Goal: Task Accomplishment & Management: Complete application form

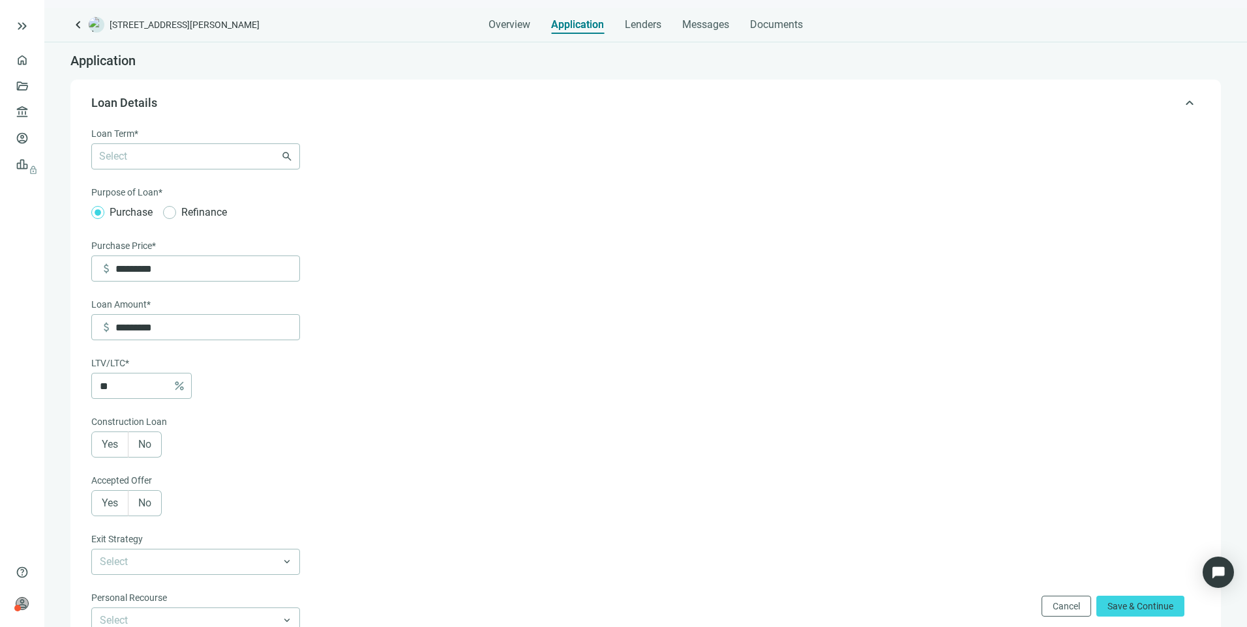
click at [215, 163] on div at bounding box center [189, 156] width 190 height 18
click at [229, 157] on div at bounding box center [189, 156] width 190 height 18
click at [142, 188] on div "6-36 Months" at bounding box center [195, 184] width 193 height 16
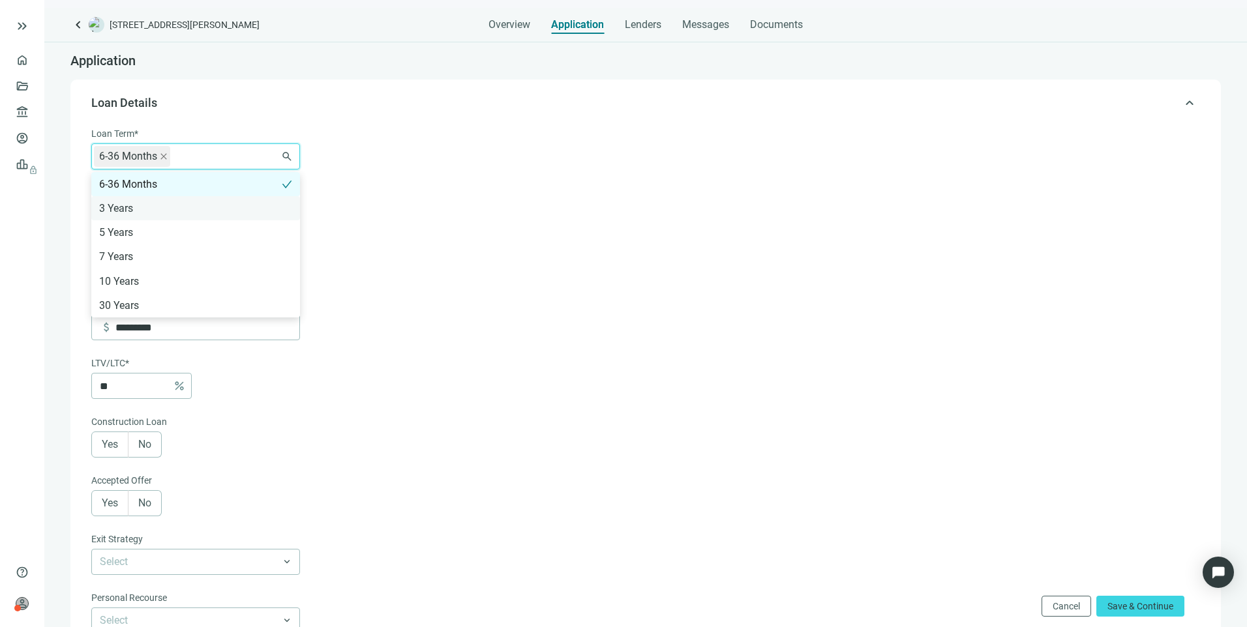
click at [128, 210] on div "3 Years" at bounding box center [195, 208] width 193 height 16
click at [604, 159] on form "Loan Term* 6-36 Months 3 Years 6-36 Months 3 Years 5 Years 7 Years 10 Years 30 …" at bounding box center [644, 487] width 1106 height 720
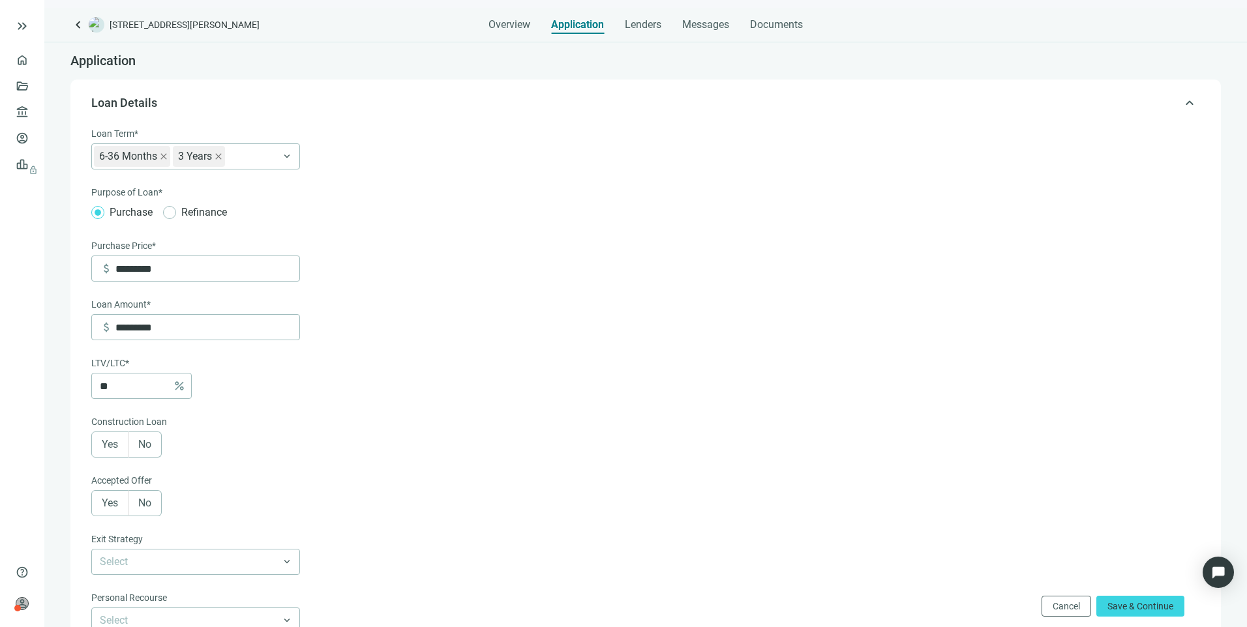
click at [149, 455] on label "No" at bounding box center [144, 445] width 33 height 26
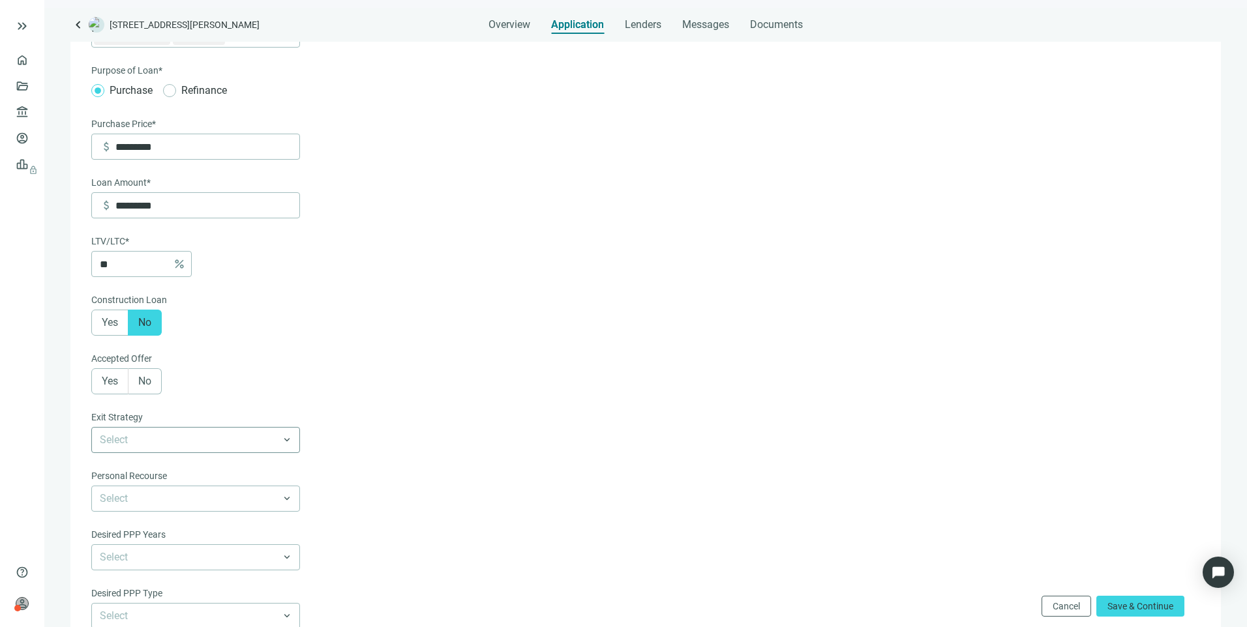
scroll to position [130, 0]
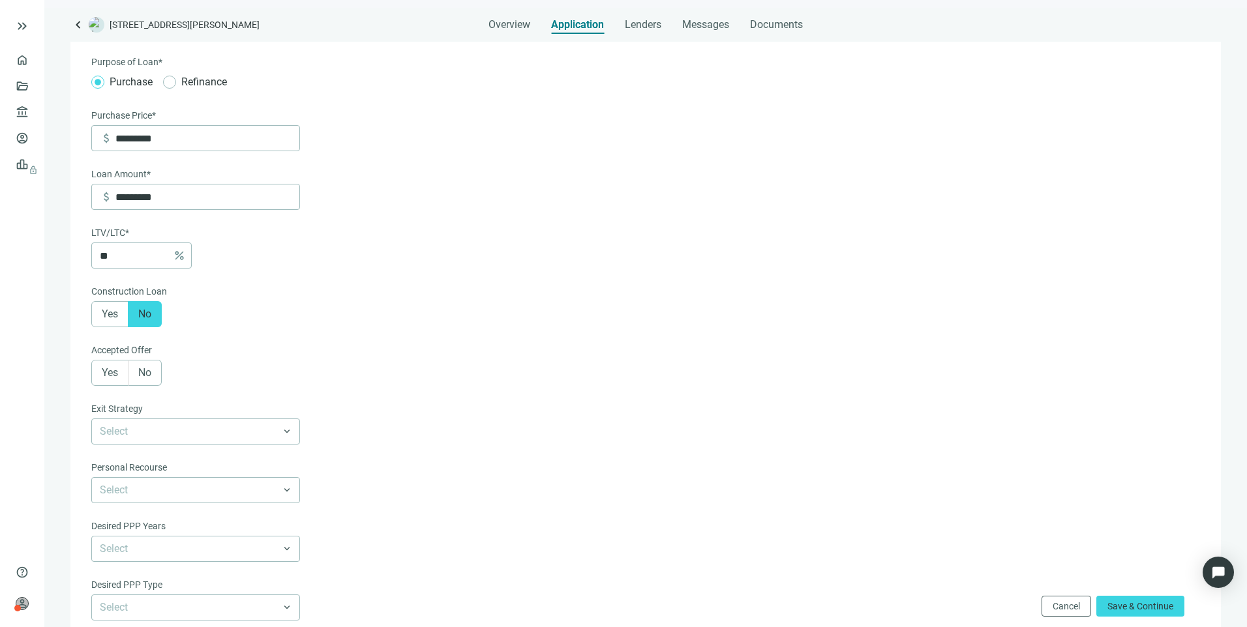
click at [100, 383] on label "Yes" at bounding box center [109, 373] width 37 height 26
click at [134, 370] on label "No" at bounding box center [144, 373] width 33 height 26
click at [134, 370] on span at bounding box center [144, 373] width 33 height 25
click at [125, 434] on input "search" at bounding box center [190, 431] width 180 height 25
click at [124, 511] on div "60-90 days" at bounding box center [195, 508] width 193 height 16
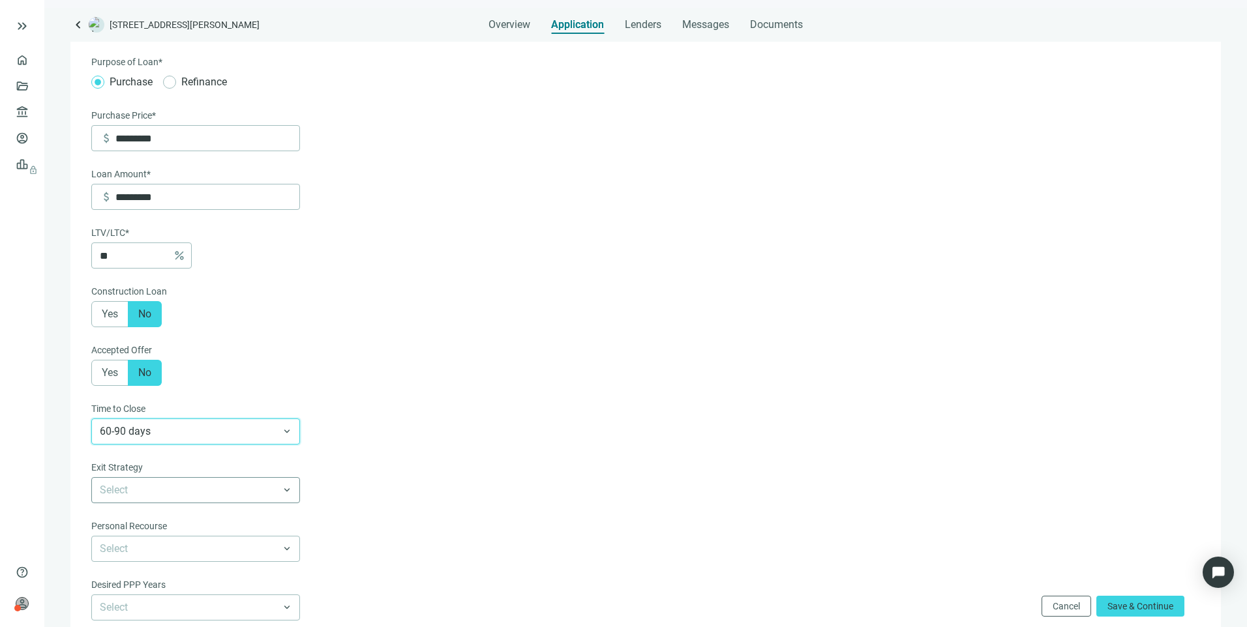
click at [141, 503] on input "search" at bounding box center [190, 490] width 180 height 25
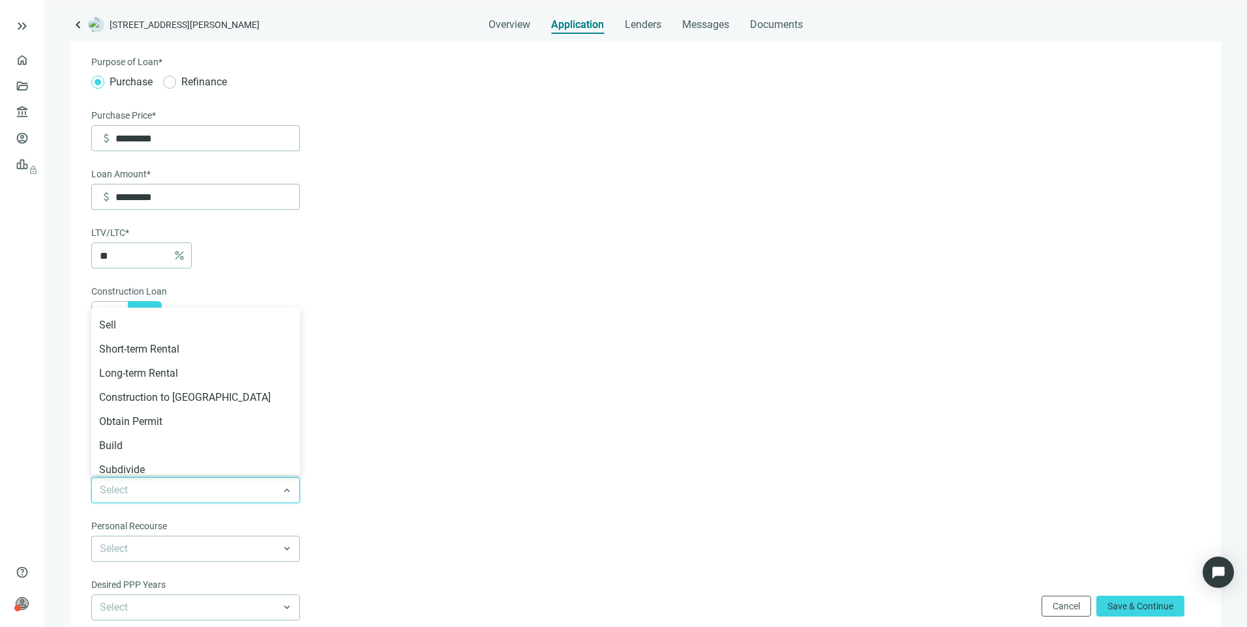
scroll to position [148, 0]
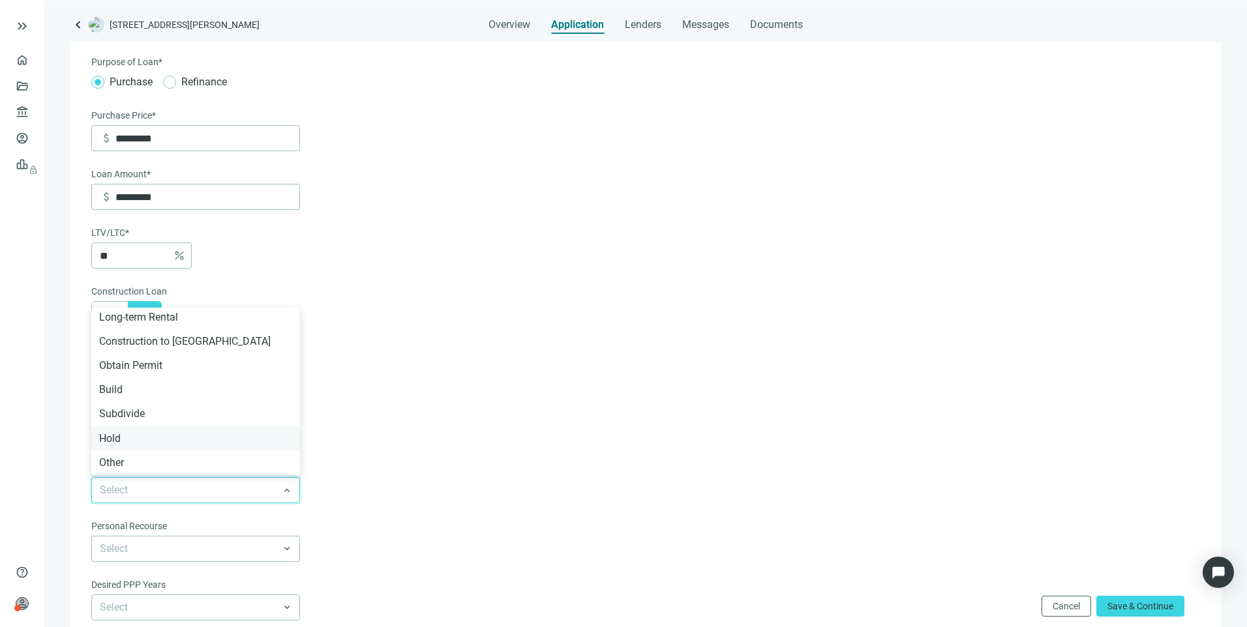
click at [127, 438] on div "Hold" at bounding box center [195, 438] width 193 height 16
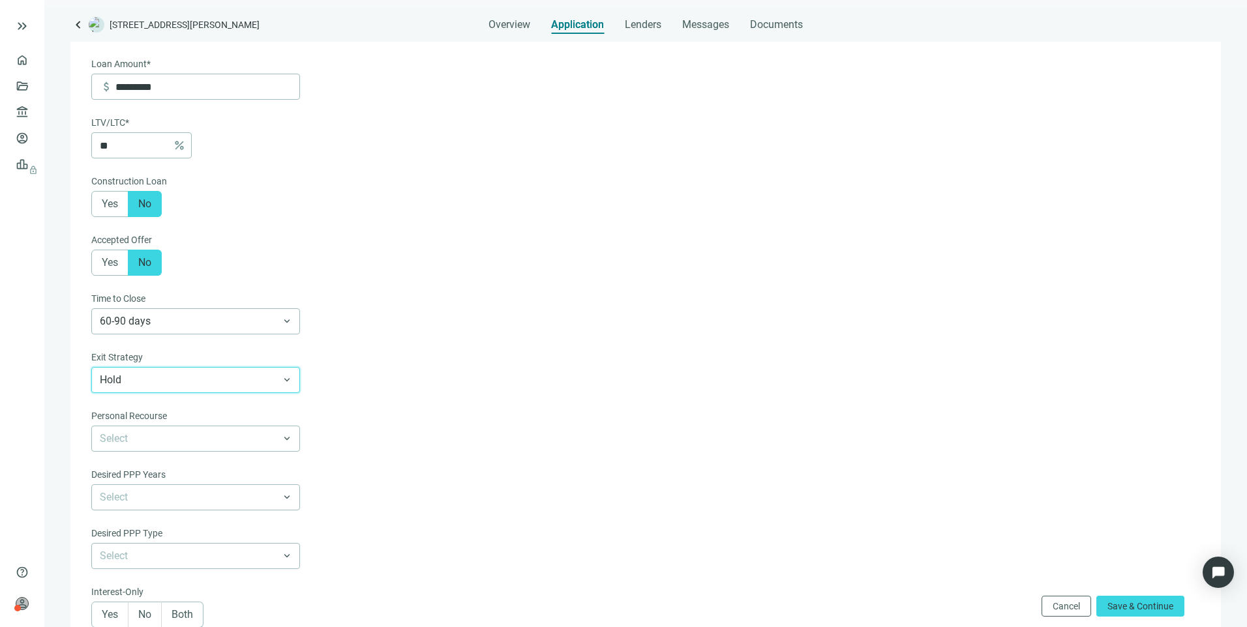
scroll to position [261, 0]
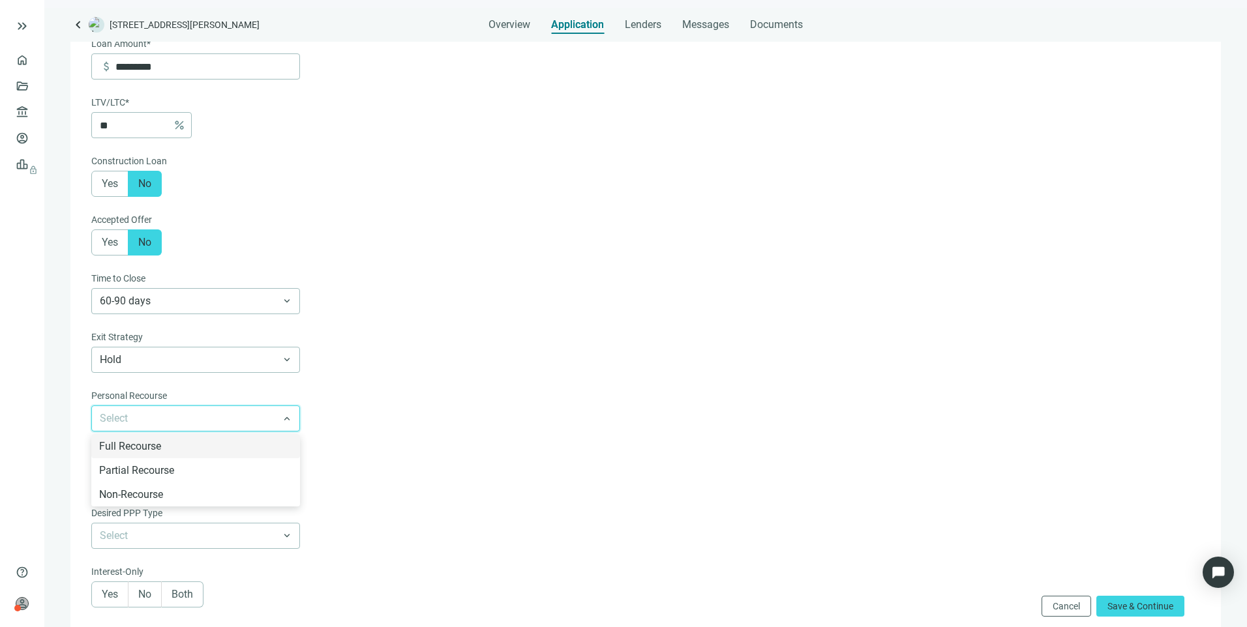
click at [129, 427] on input "search" at bounding box center [190, 418] width 180 height 25
click at [134, 452] on div "Full Recourse" at bounding box center [195, 446] width 193 height 16
click at [137, 479] on input "search" at bounding box center [190, 477] width 180 height 25
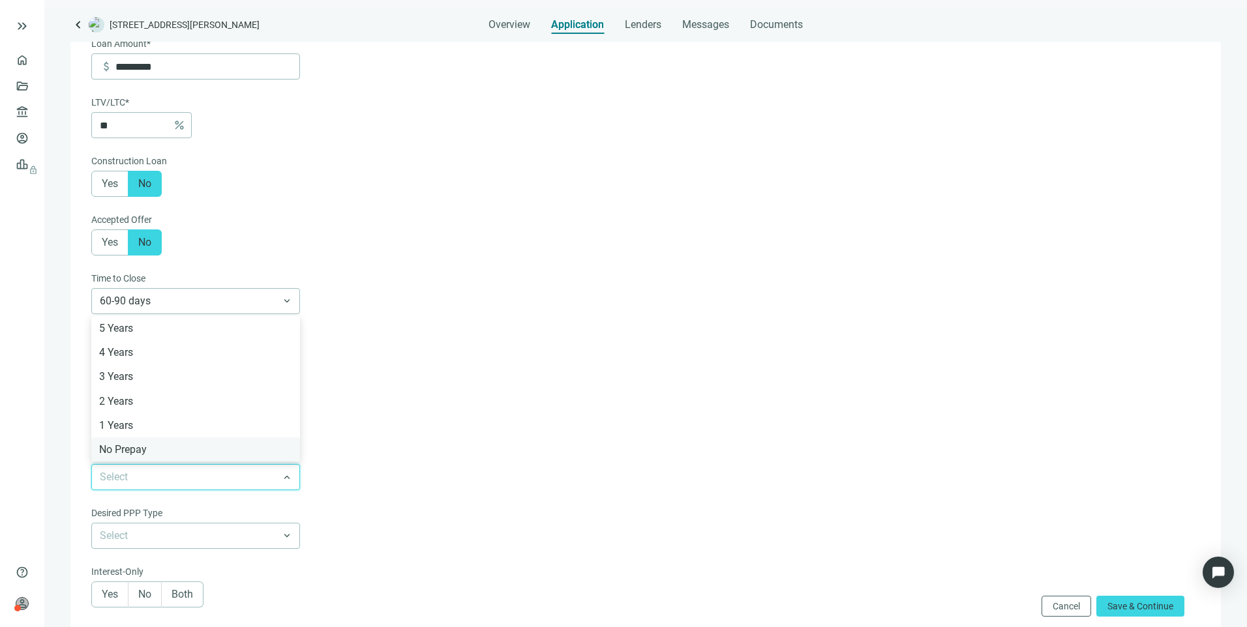
click at [128, 458] on div "No Prepay" at bounding box center [195, 449] width 193 height 16
click at [136, 537] on input "search" at bounding box center [190, 536] width 180 height 25
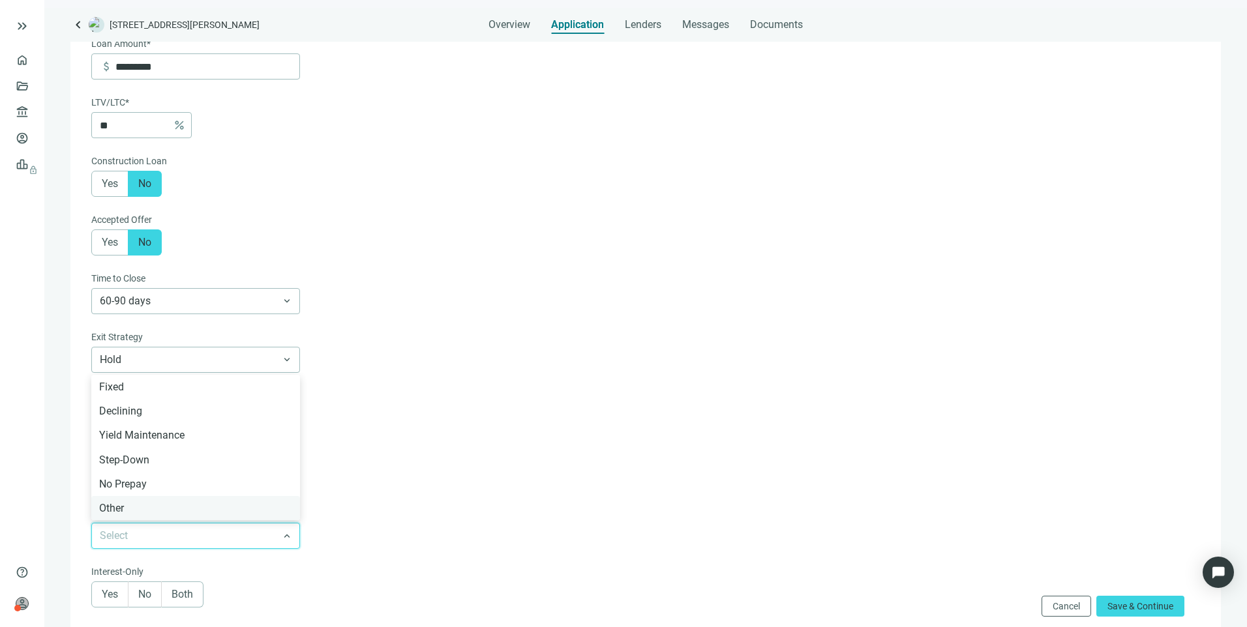
click at [126, 516] on div "Other" at bounding box center [195, 508] width 193 height 16
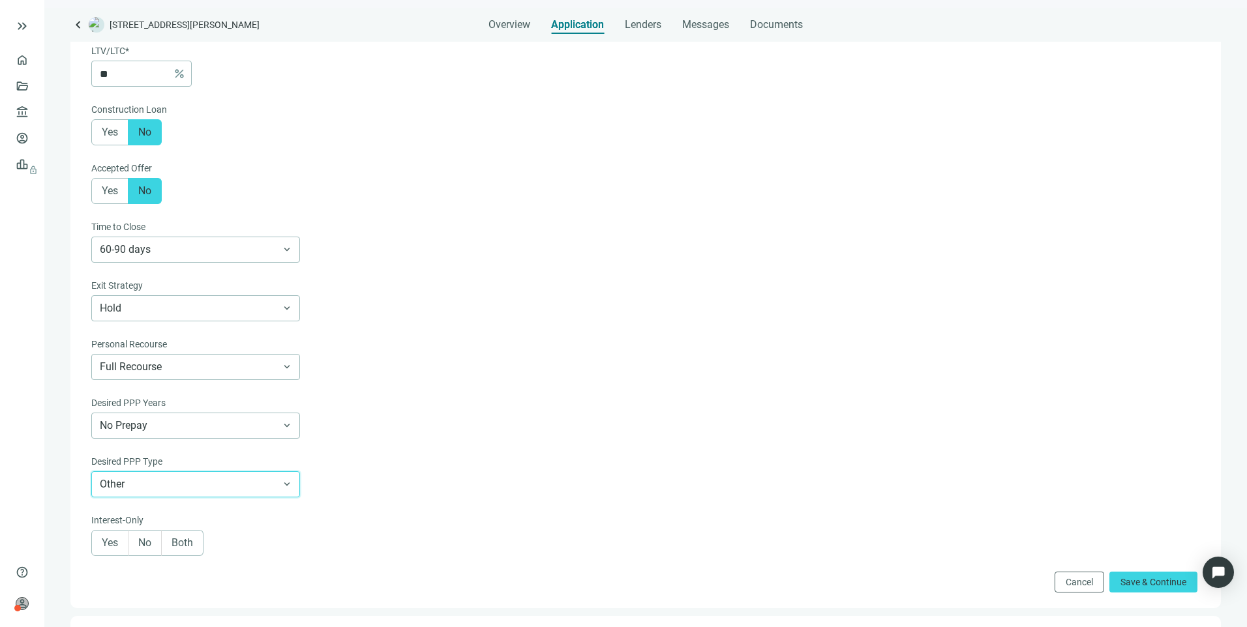
scroll to position [391, 0]
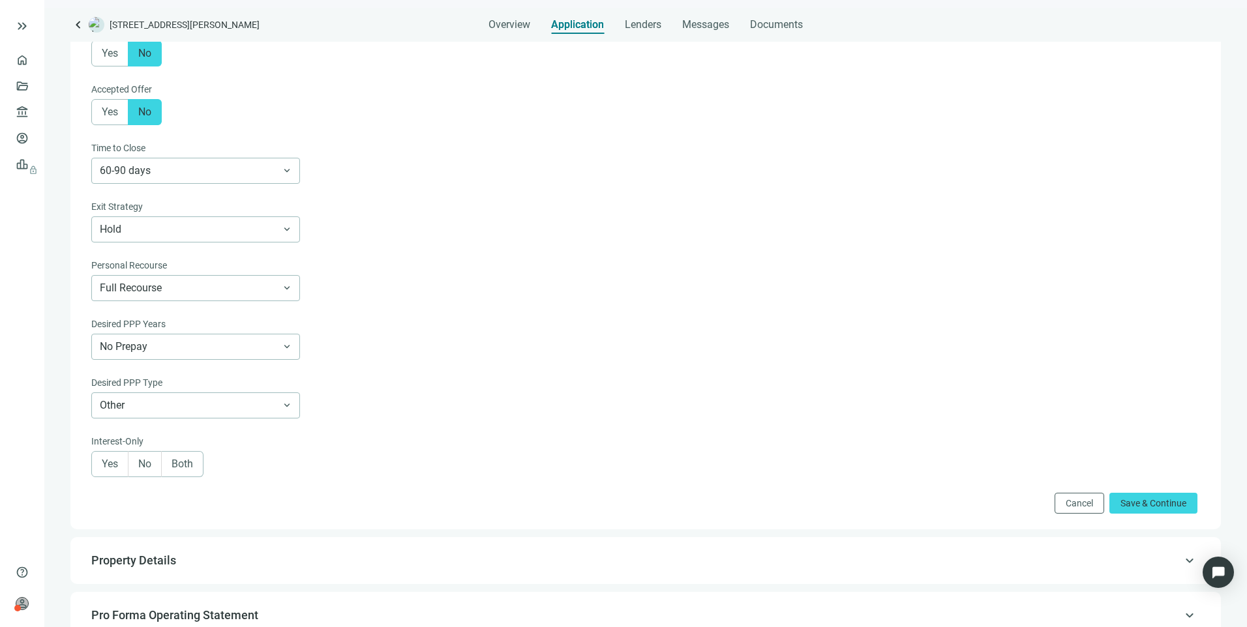
click at [110, 466] on span "Yes" at bounding box center [110, 464] width 16 height 12
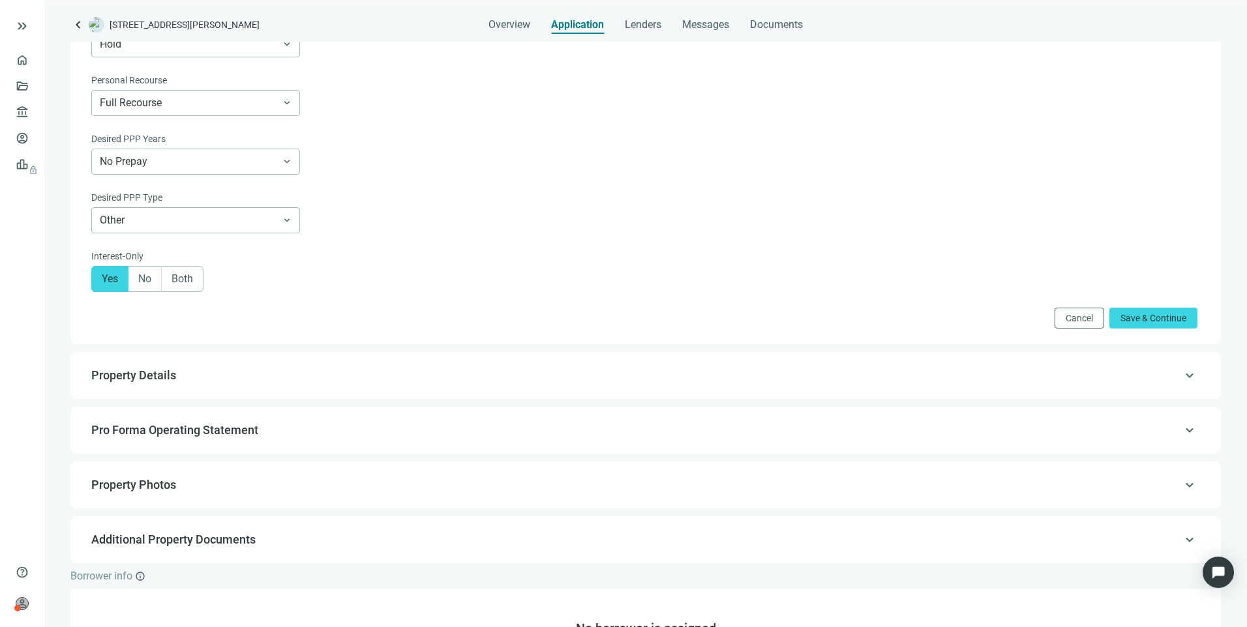
scroll to position [587, 0]
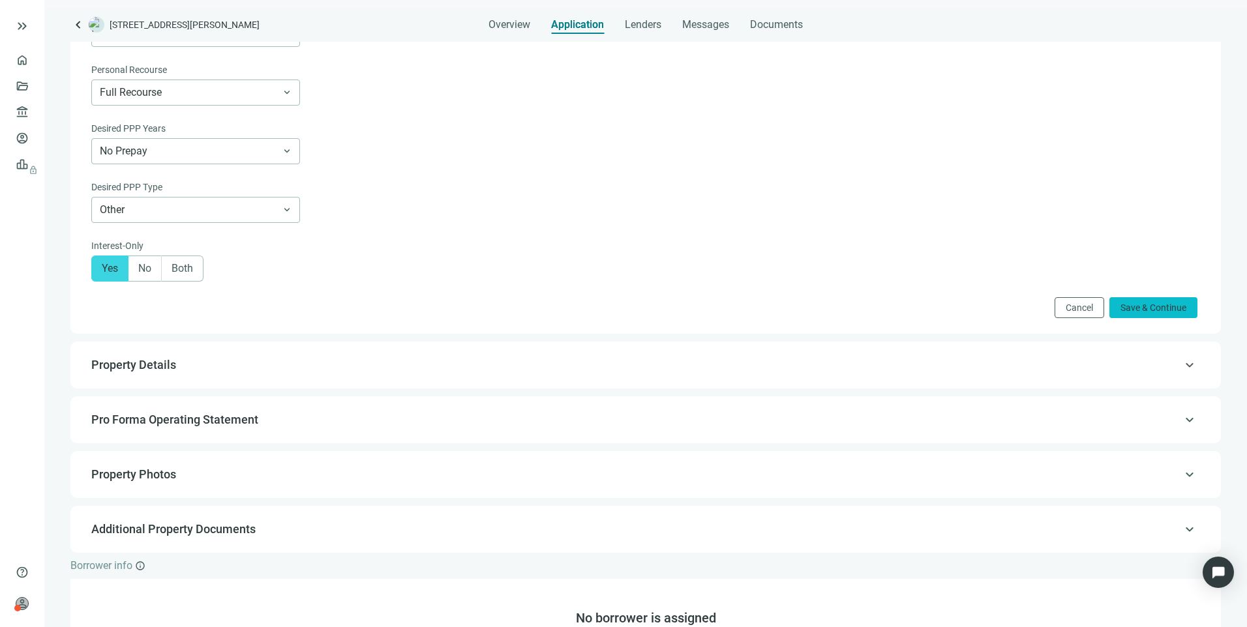
click at [1129, 306] on button "Save & Continue" at bounding box center [1153, 307] width 88 height 21
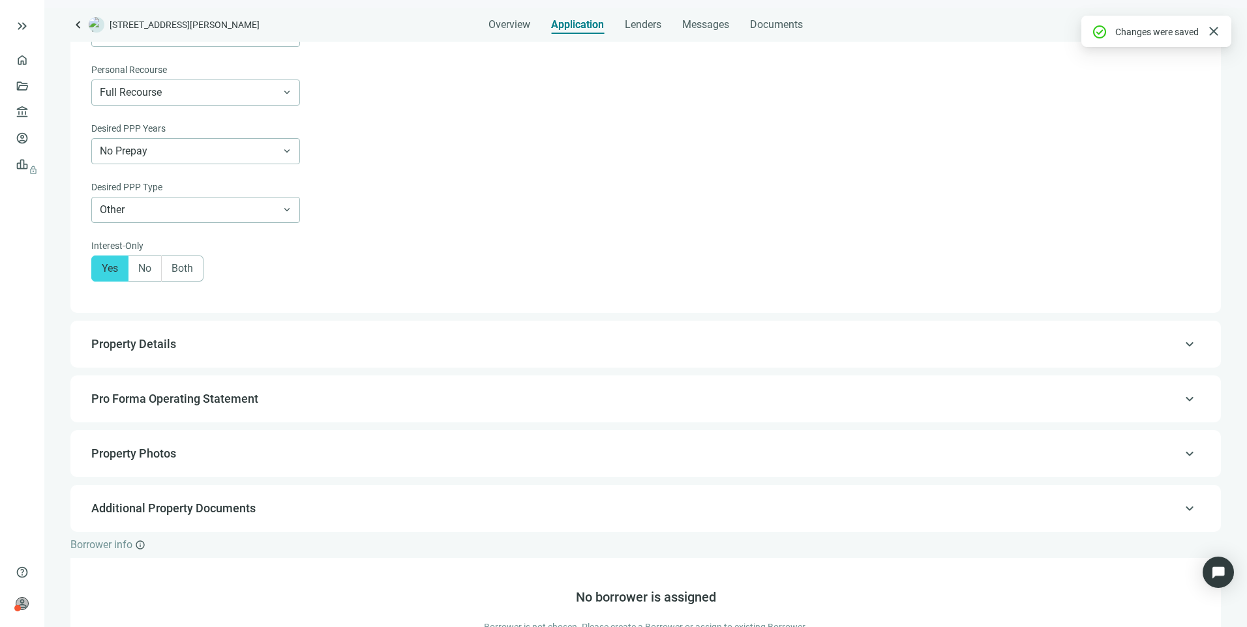
click at [147, 351] on span "Property Details" at bounding box center [133, 344] width 85 height 14
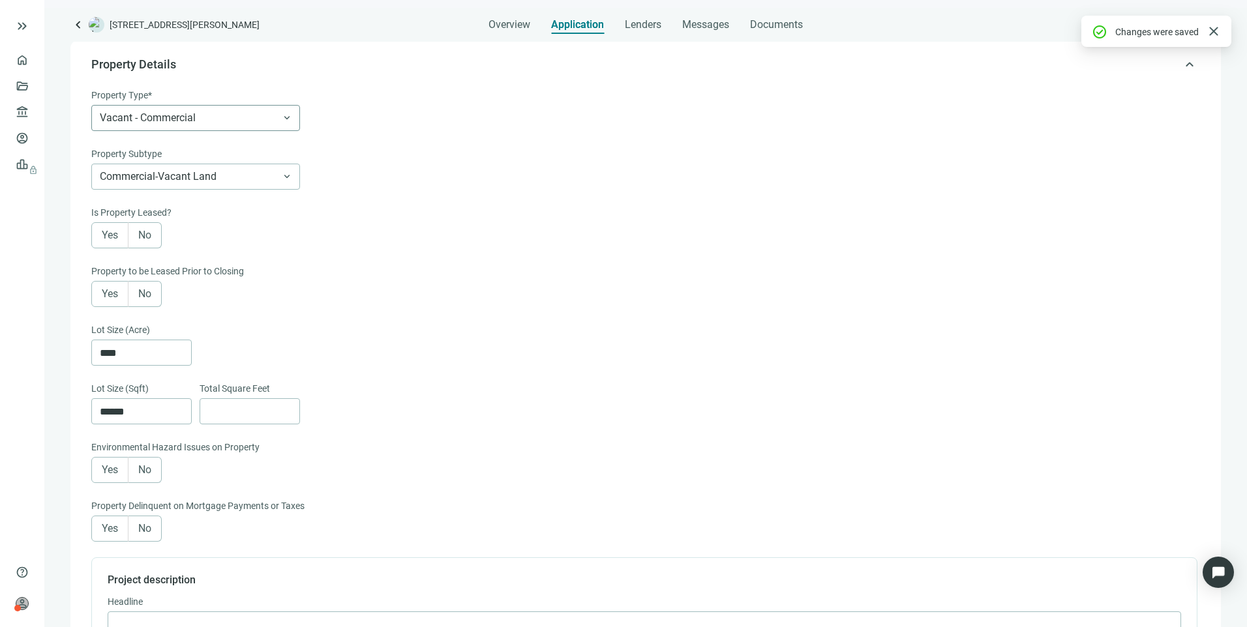
scroll to position [28, 0]
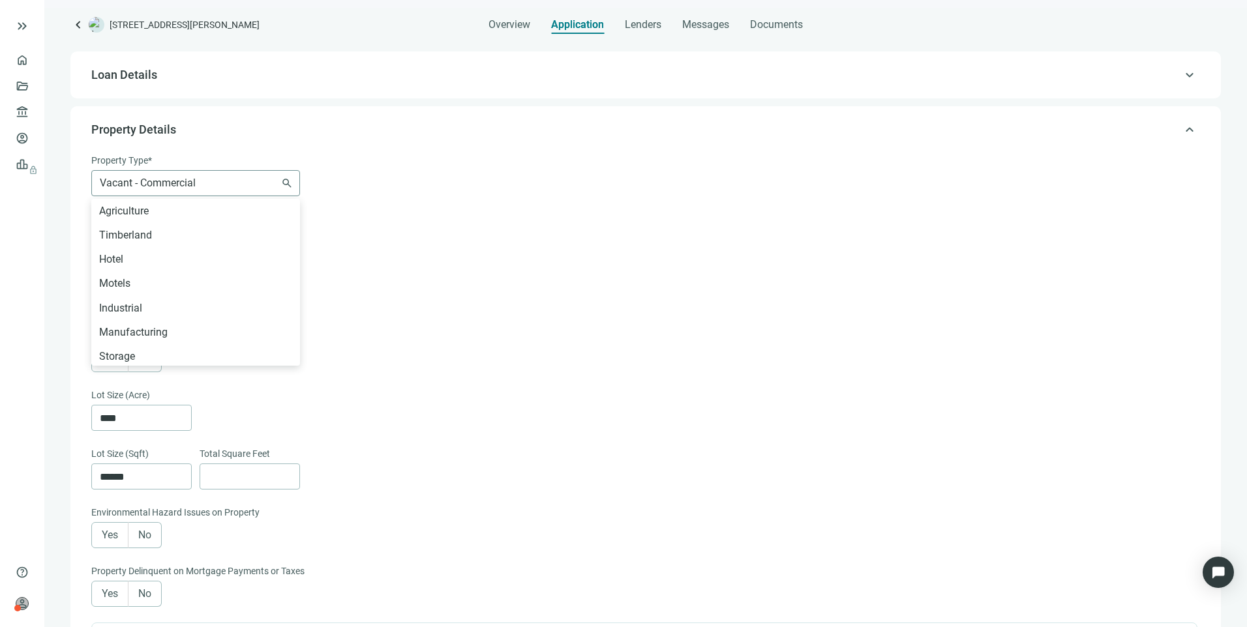
click at [248, 193] on span "Vacant - Commercial" at bounding box center [196, 183] width 192 height 25
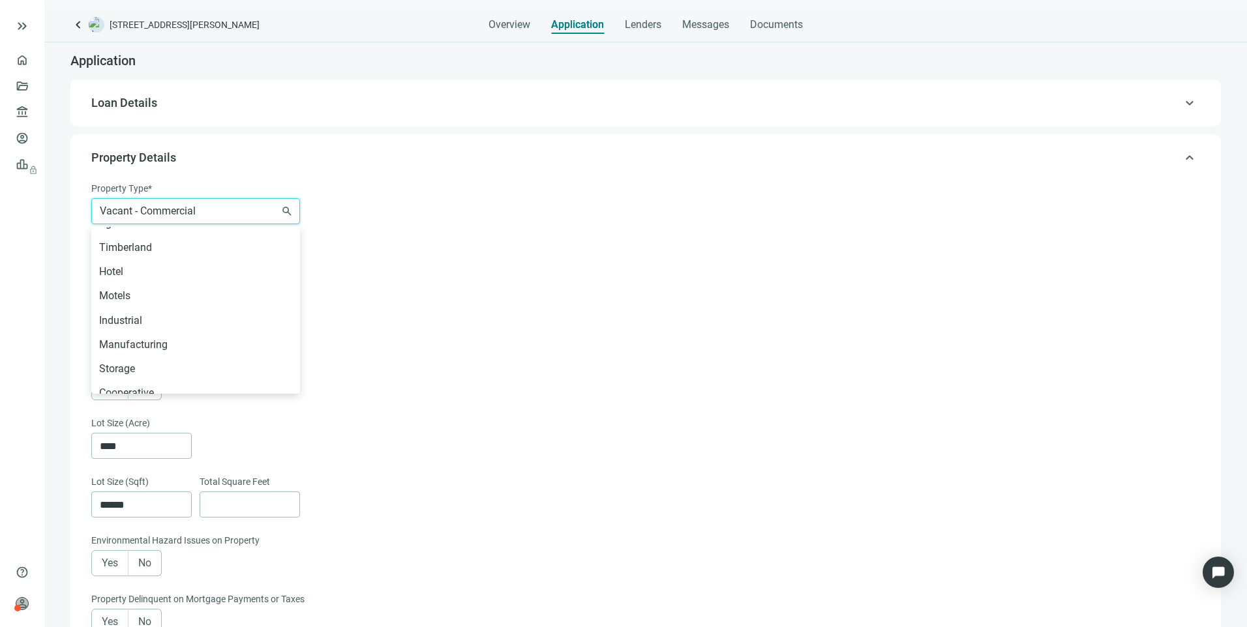
scroll to position [0, 0]
click at [133, 286] on div "Hotel" at bounding box center [195, 287] width 193 height 16
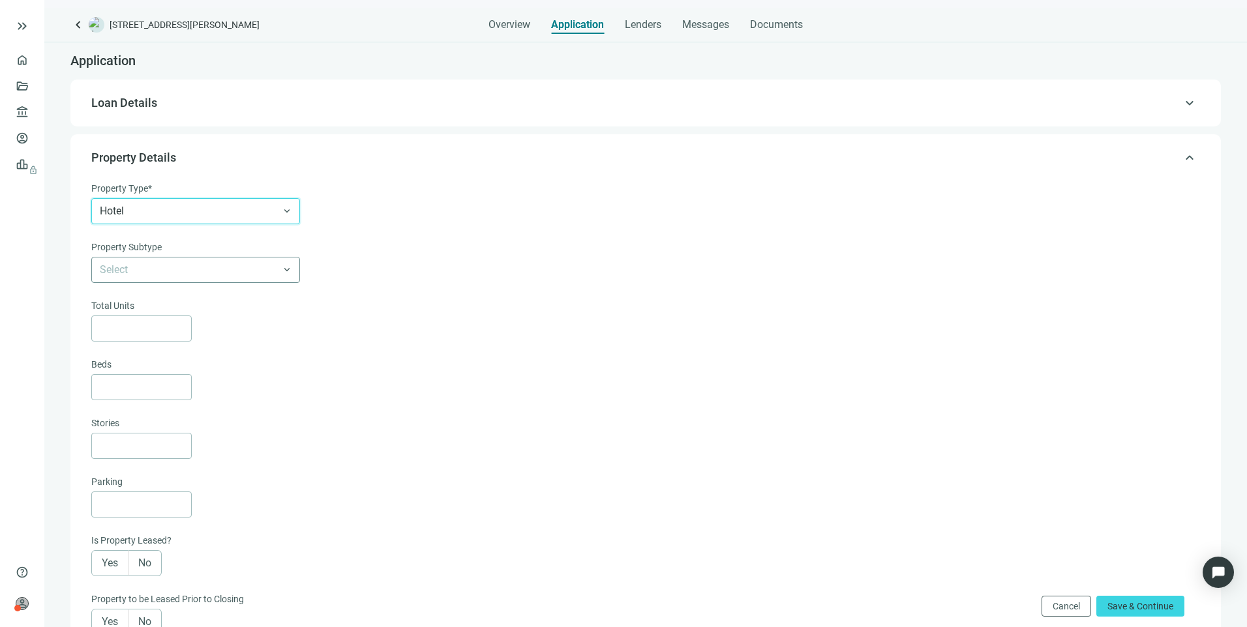
click at [183, 269] on input "search" at bounding box center [190, 270] width 180 height 25
click at [128, 296] on div "Hotel" at bounding box center [195, 298] width 193 height 16
click at [125, 331] on input at bounding box center [145, 328] width 91 height 25
click at [164, 330] on input at bounding box center [145, 328] width 91 height 25
type input "**"
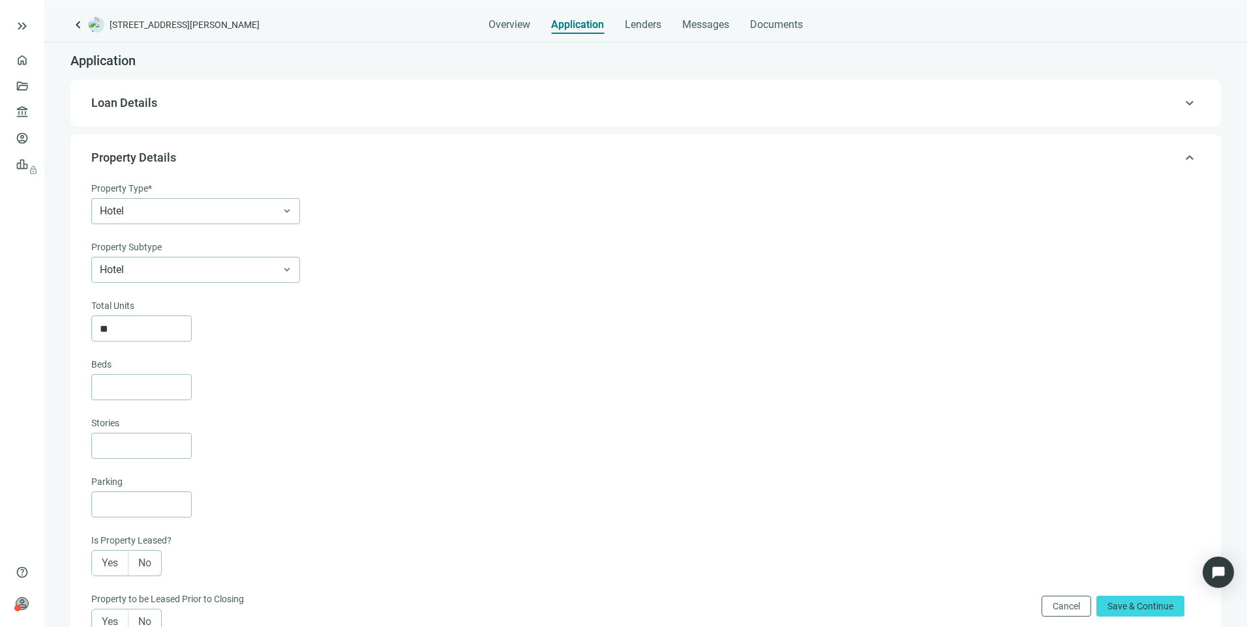
click at [320, 349] on div "Total Units ** Beds Stories" at bounding box center [644, 379] width 1106 height 160
click at [166, 446] on input at bounding box center [145, 446] width 91 height 25
type input "*"
click at [472, 447] on div "*" at bounding box center [644, 446] width 1106 height 26
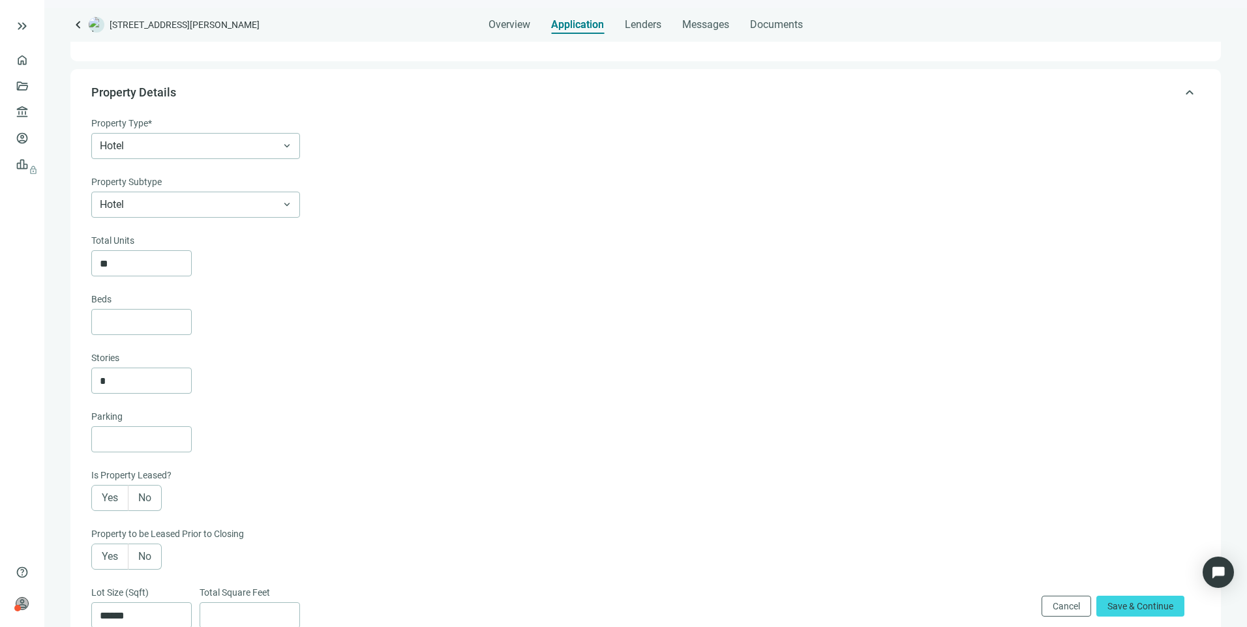
scroll to position [130, 0]
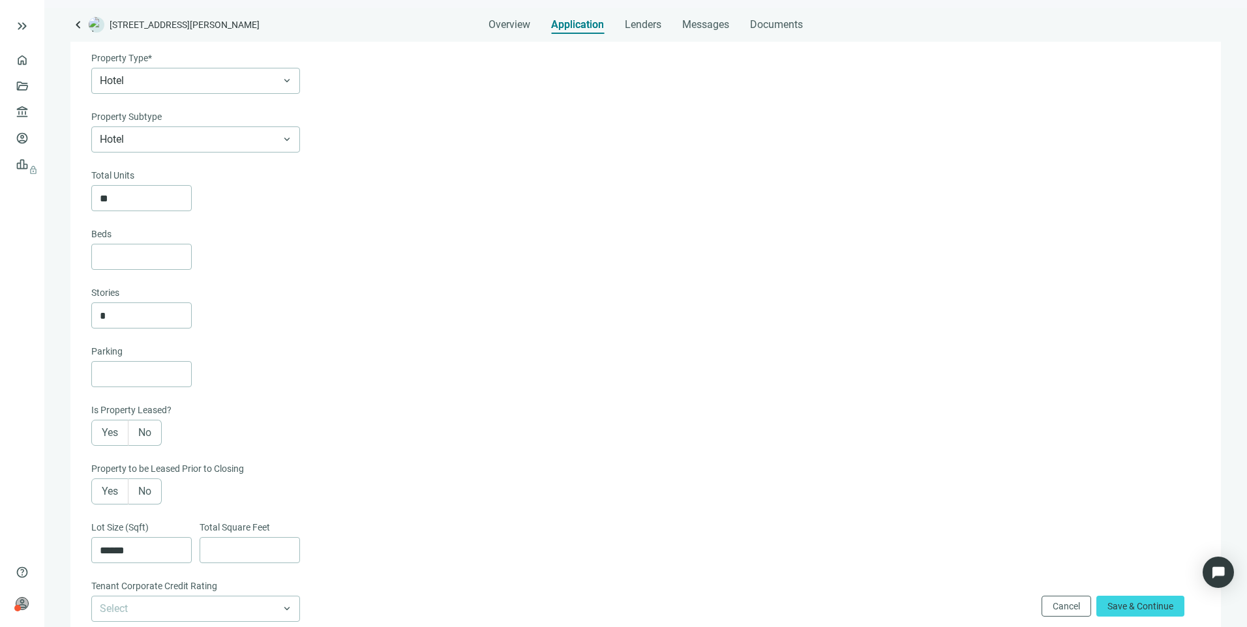
click at [140, 439] on span "No" at bounding box center [144, 432] width 13 height 12
click at [144, 497] on span "No" at bounding box center [144, 491] width 13 height 12
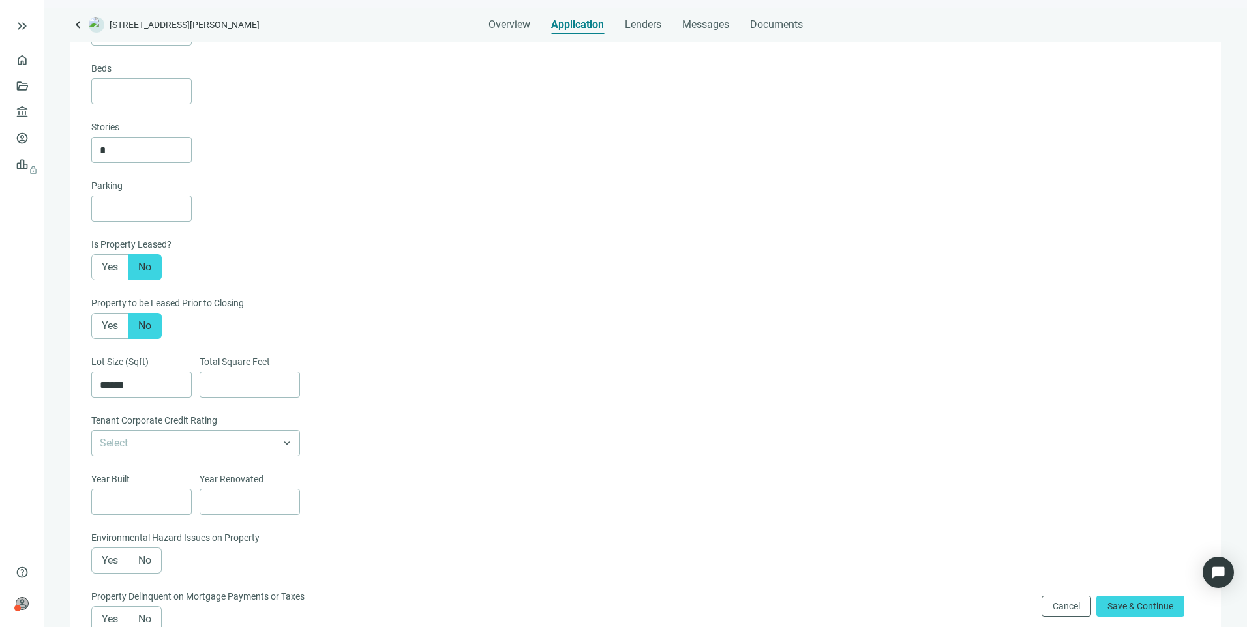
scroll to position [326, 0]
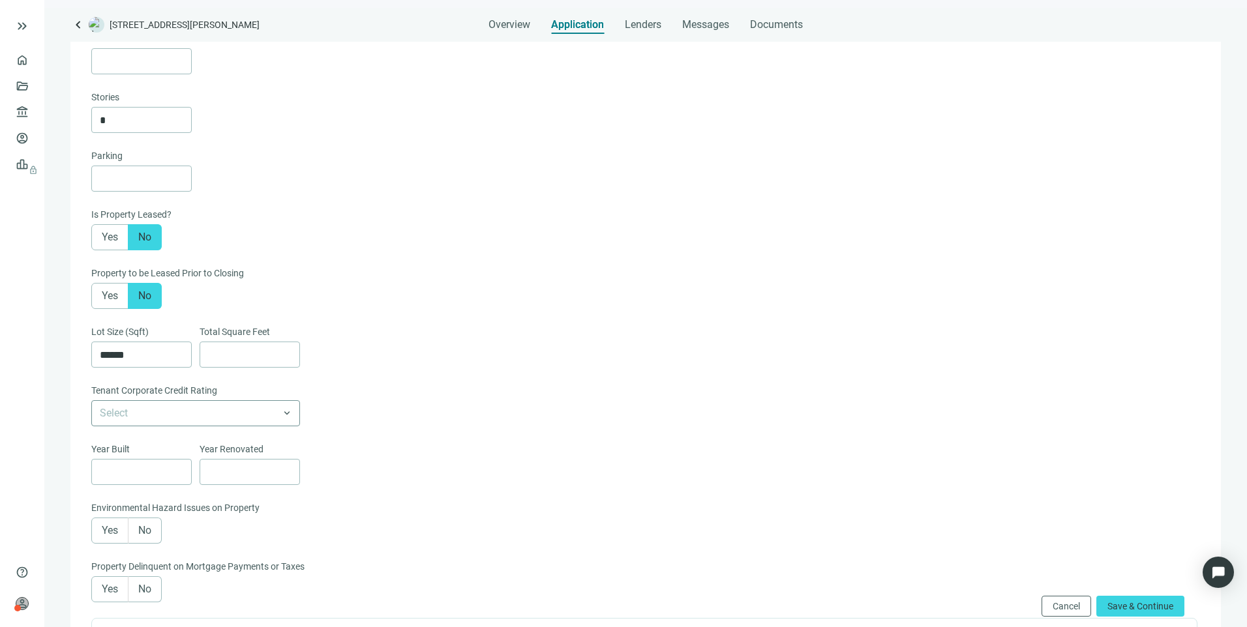
click at [211, 420] on input "search" at bounding box center [190, 413] width 180 height 25
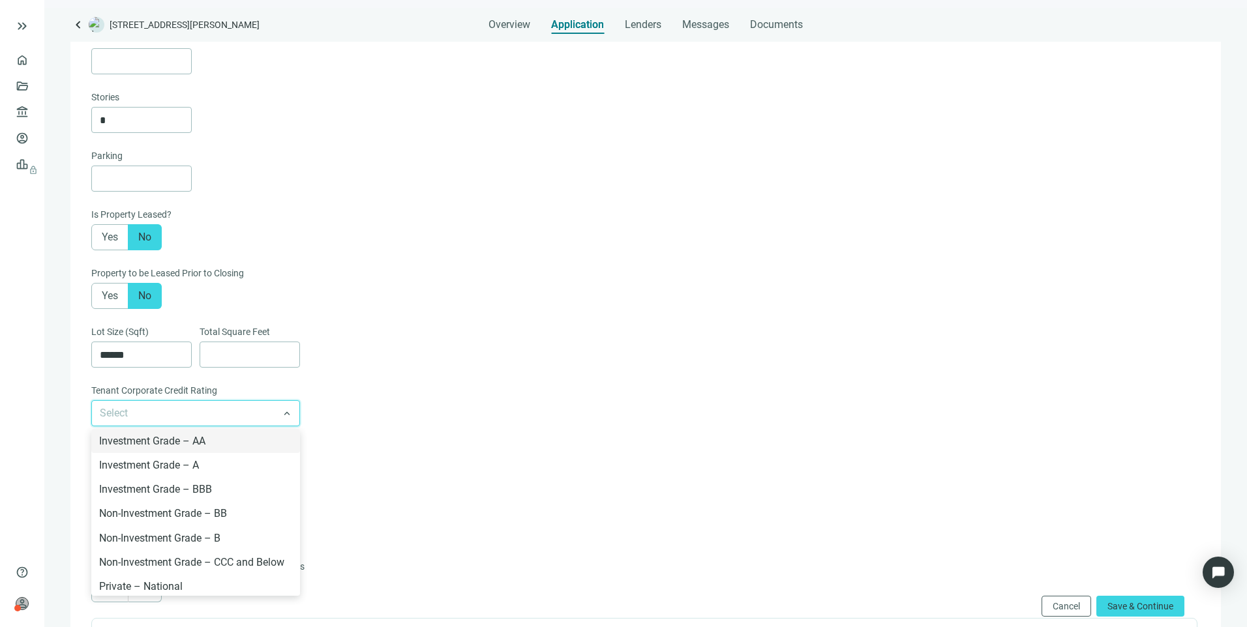
click at [414, 365] on div "Lot Size (Sqft) ****** Total Square Feet" at bounding box center [644, 354] width 1106 height 59
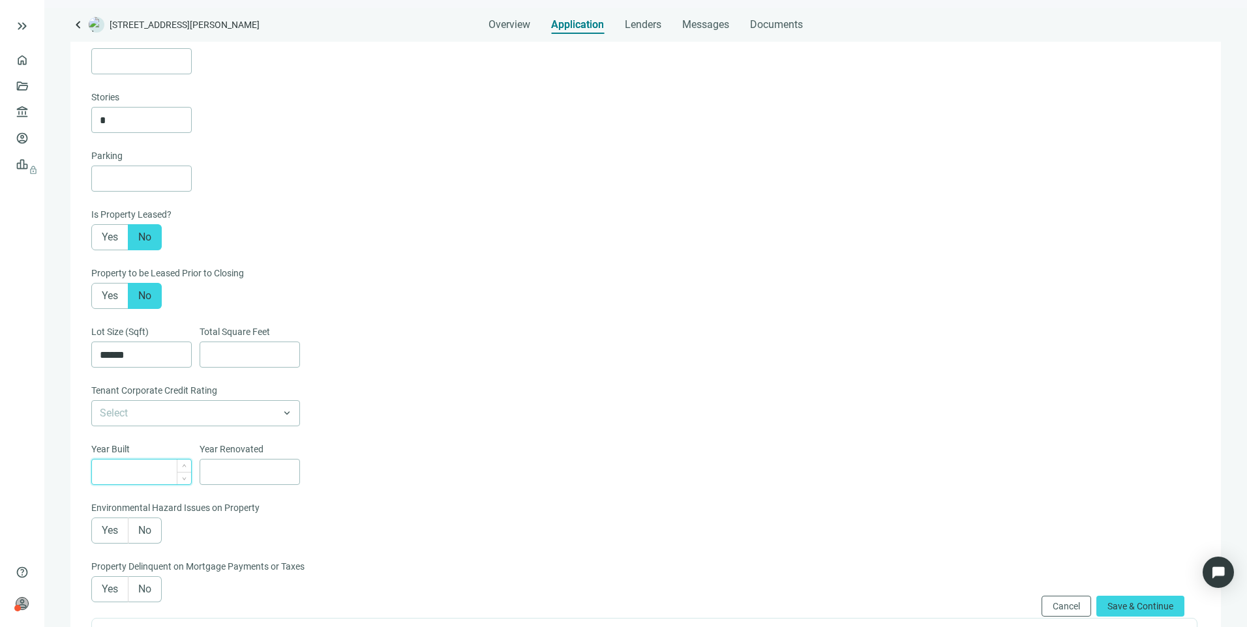
click at [152, 470] on input at bounding box center [145, 472] width 91 height 25
type input "****"
click at [222, 482] on input at bounding box center [253, 472] width 91 height 25
type input "****"
click at [125, 534] on label "Yes" at bounding box center [109, 531] width 37 height 26
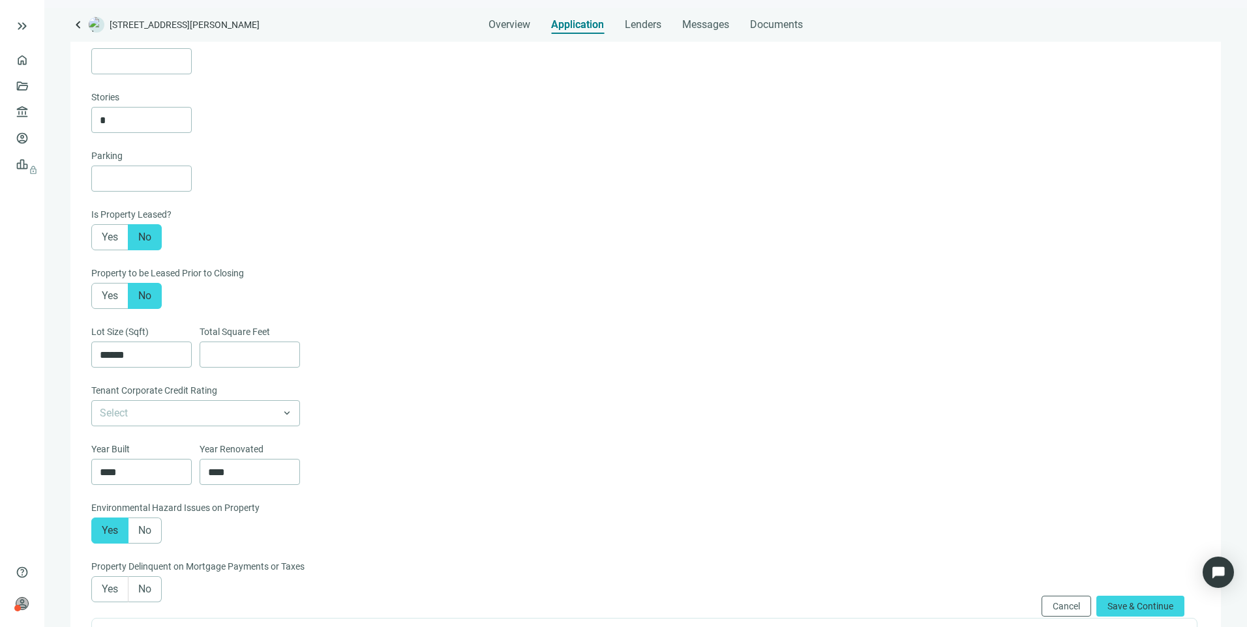
click at [138, 534] on label "No" at bounding box center [144, 531] width 33 height 26
click at [153, 603] on label "No" at bounding box center [144, 589] width 33 height 26
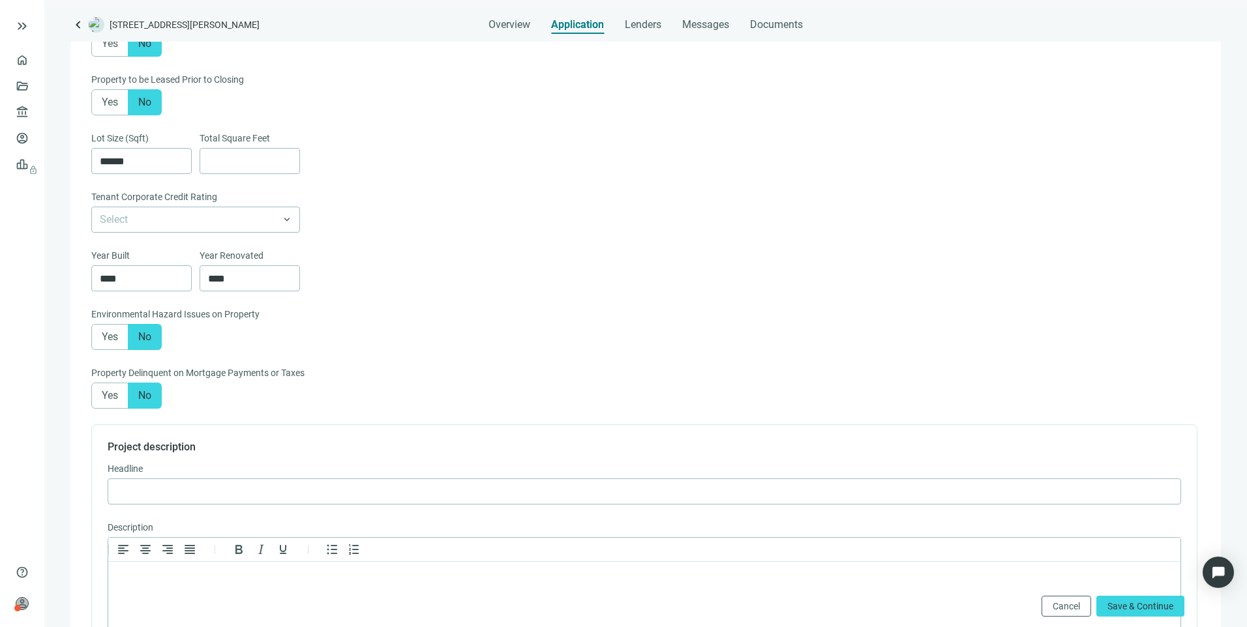
scroll to position [522, 0]
click at [1157, 609] on span "Save & Continue" at bounding box center [1140, 606] width 66 height 10
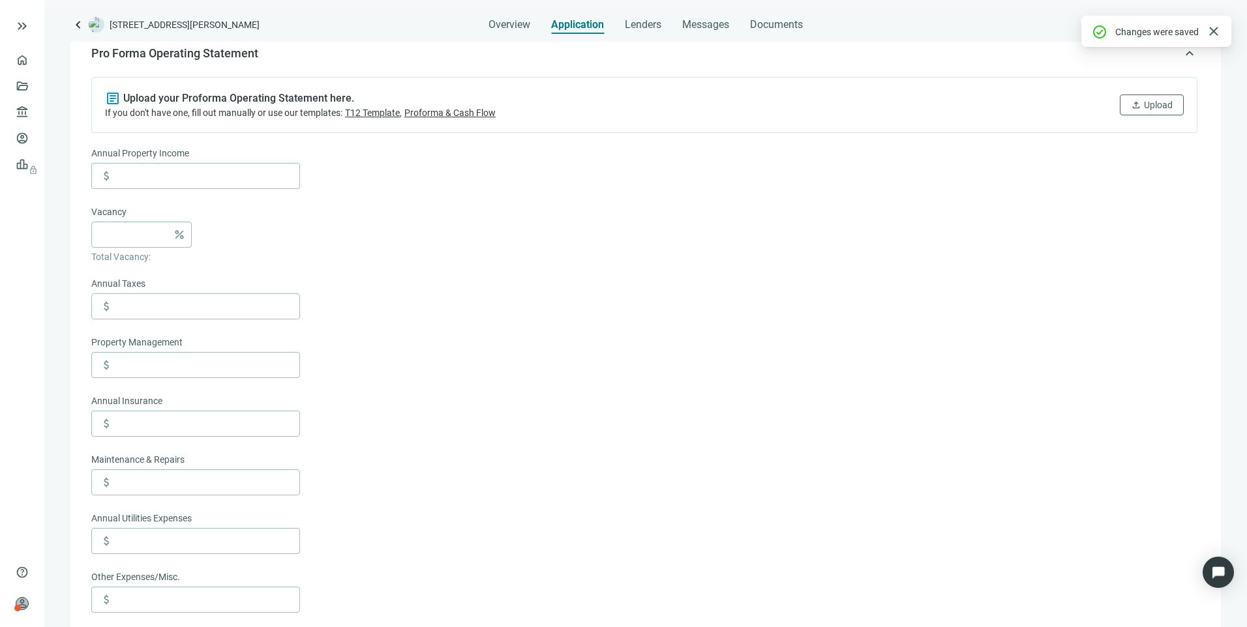
scroll to position [148, 0]
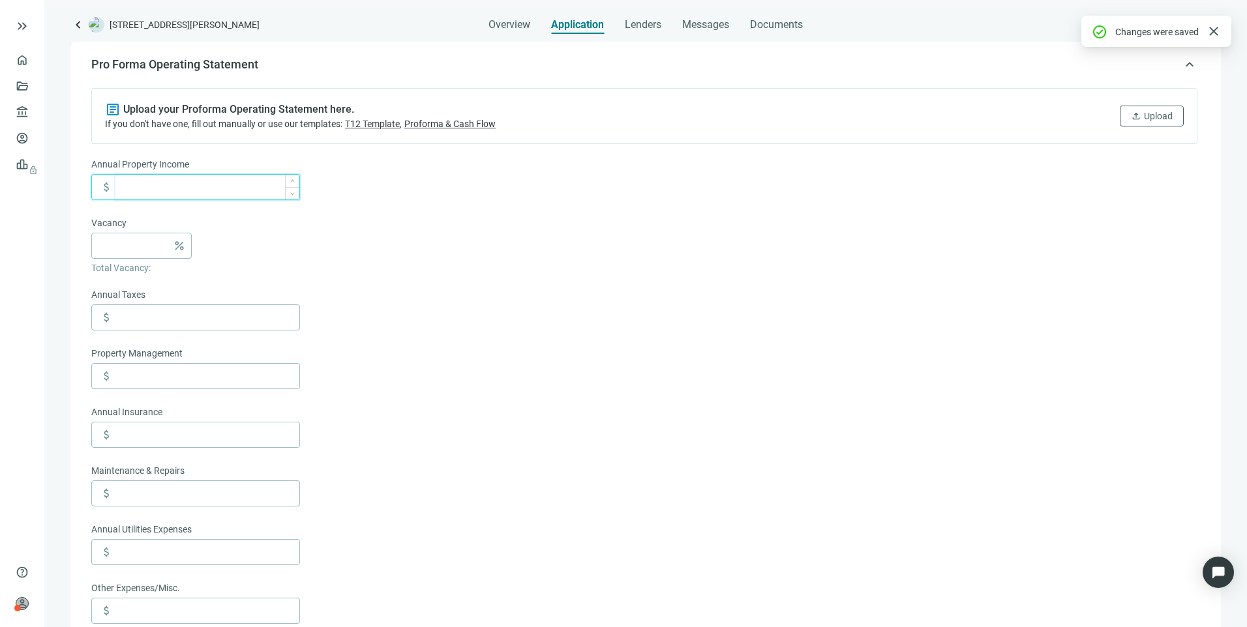
click at [171, 181] on input at bounding box center [207, 187] width 184 height 25
type input "*********"
click at [130, 255] on input at bounding box center [134, 245] width 68 height 25
click at [174, 321] on input at bounding box center [207, 317] width 184 height 25
type input "*******"
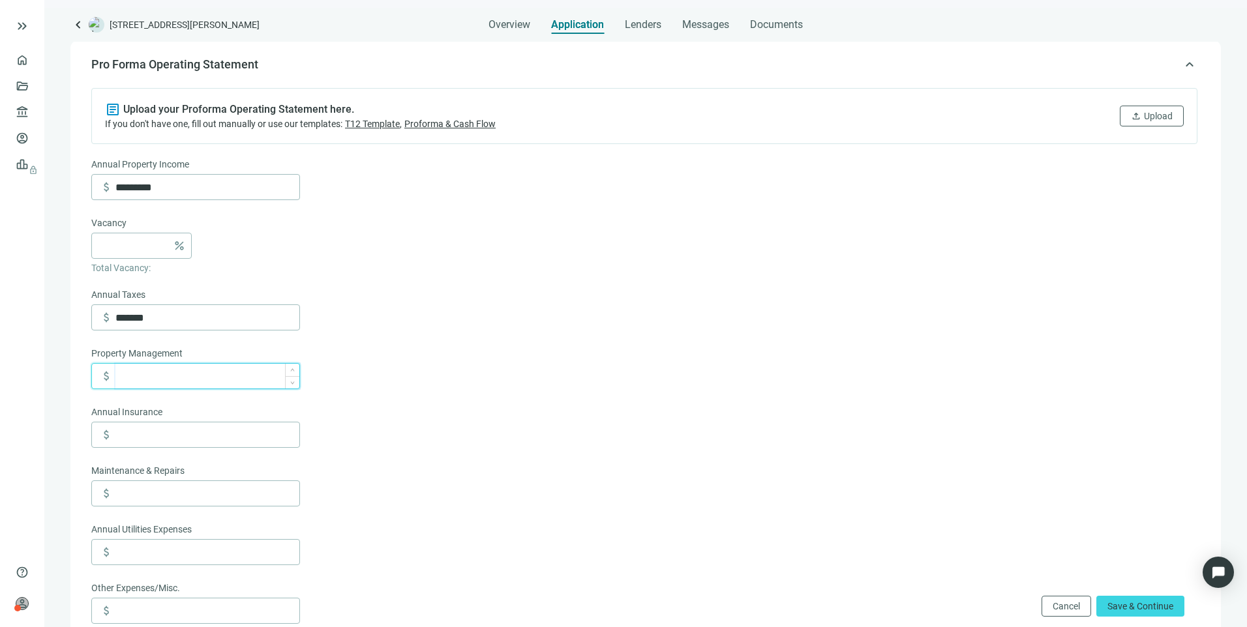
click at [200, 389] on input at bounding box center [207, 376] width 184 height 25
type input "******"
click at [139, 431] on input at bounding box center [207, 435] width 184 height 25
type input "******"
click at [186, 492] on input at bounding box center [207, 493] width 184 height 25
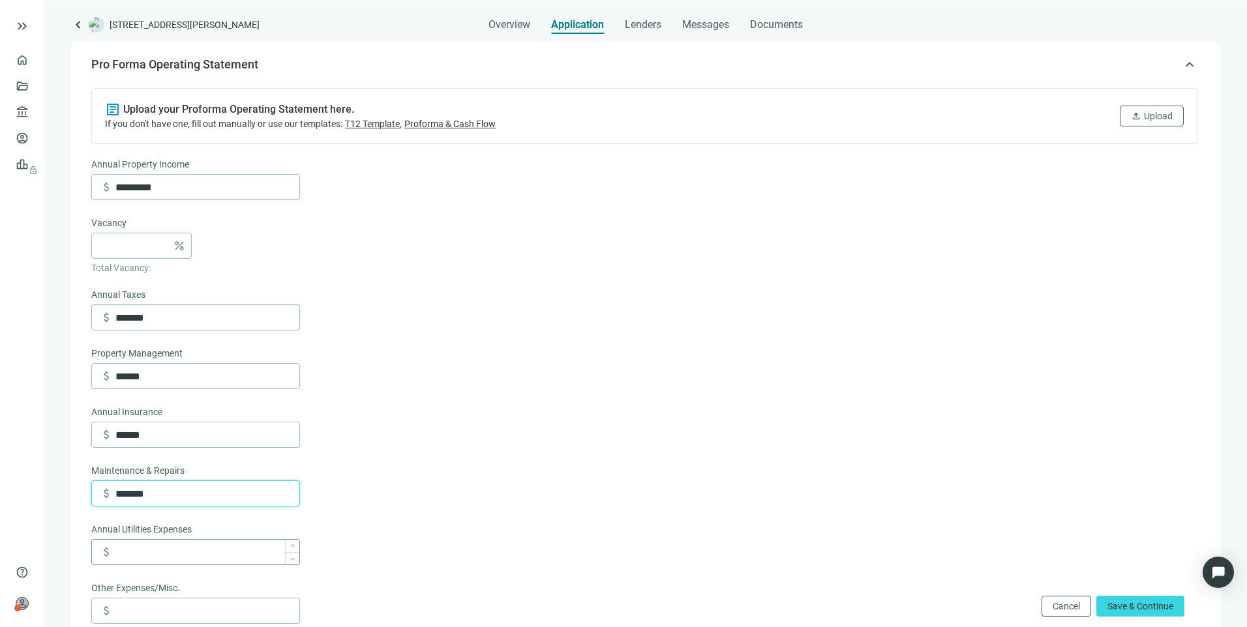
type input "*******"
click at [147, 550] on input at bounding box center [207, 552] width 184 height 25
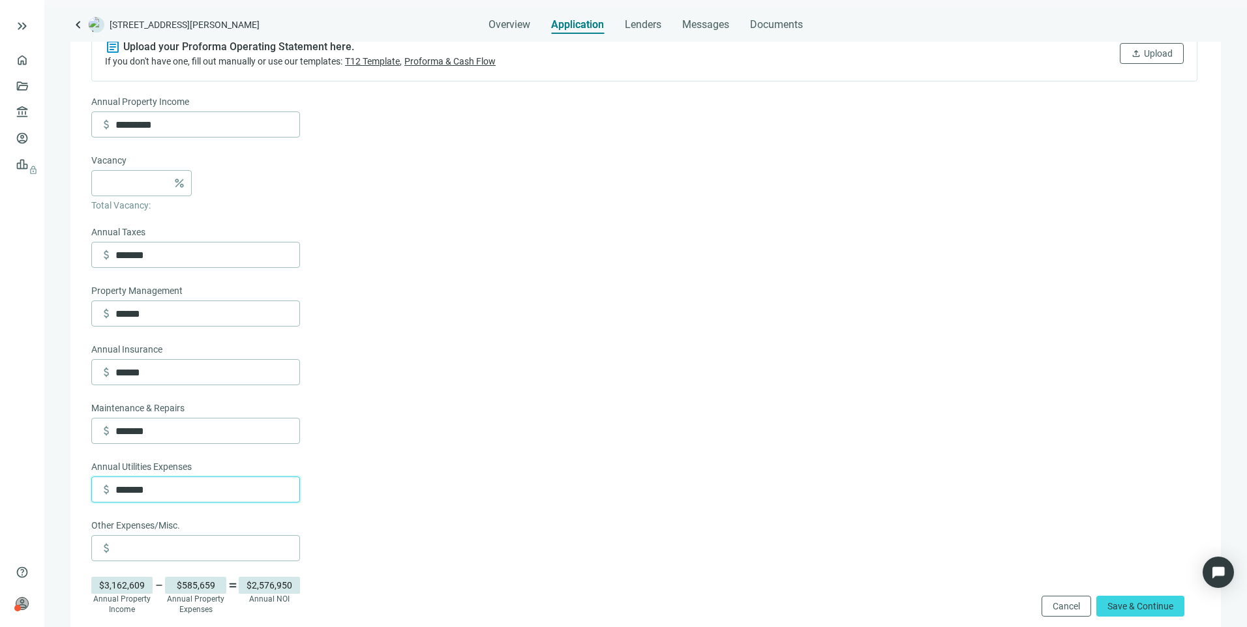
scroll to position [278, 0]
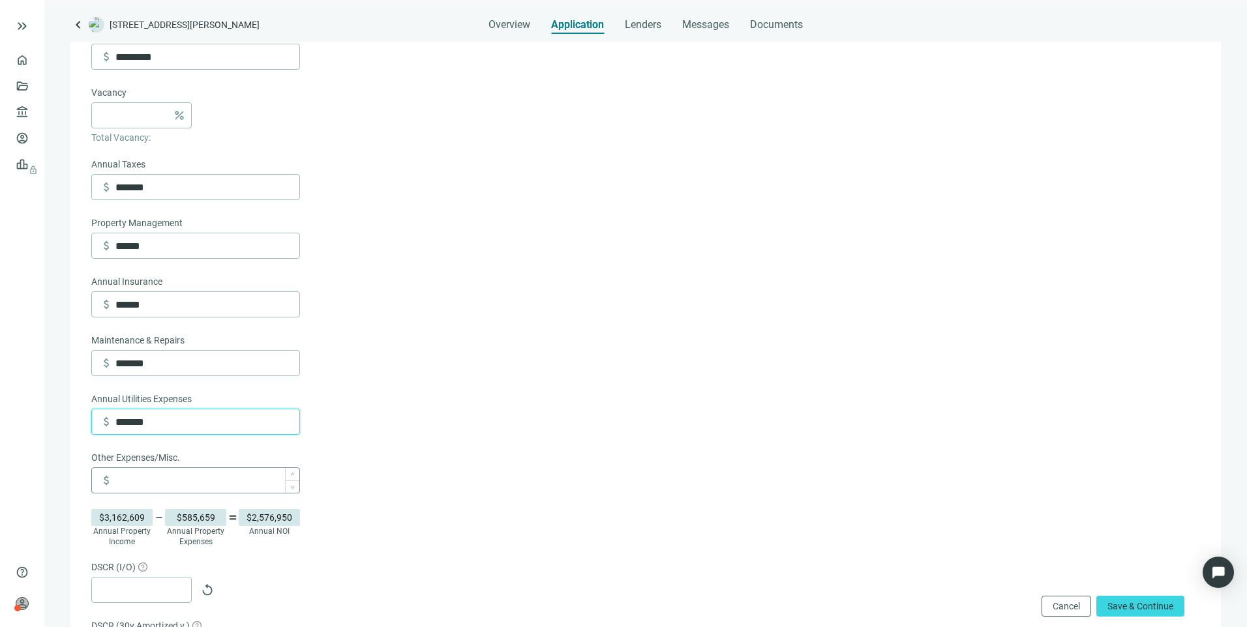
type input "*******"
click at [244, 483] on input at bounding box center [207, 480] width 184 height 25
click at [218, 486] on input at bounding box center [207, 480] width 184 height 25
type input "*********"
click at [578, 393] on form "Annual Property Income attach_money ********* Vacancy percent Total Vacancy: An…" at bounding box center [644, 392] width 1106 height 730
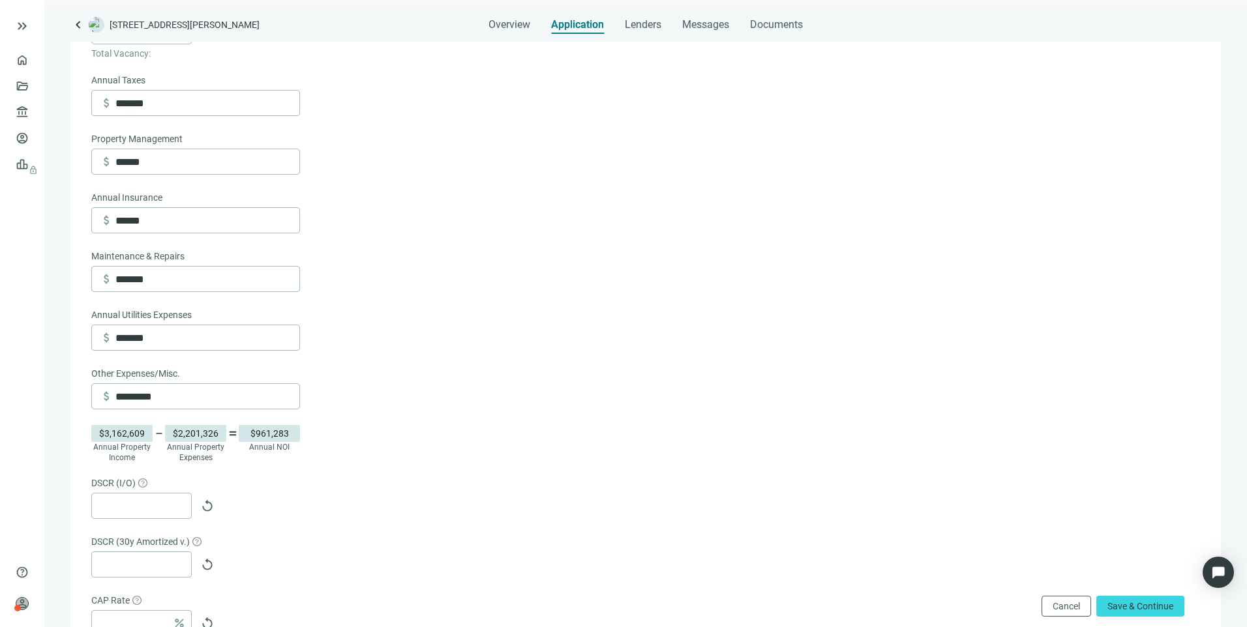
scroll to position [409, 0]
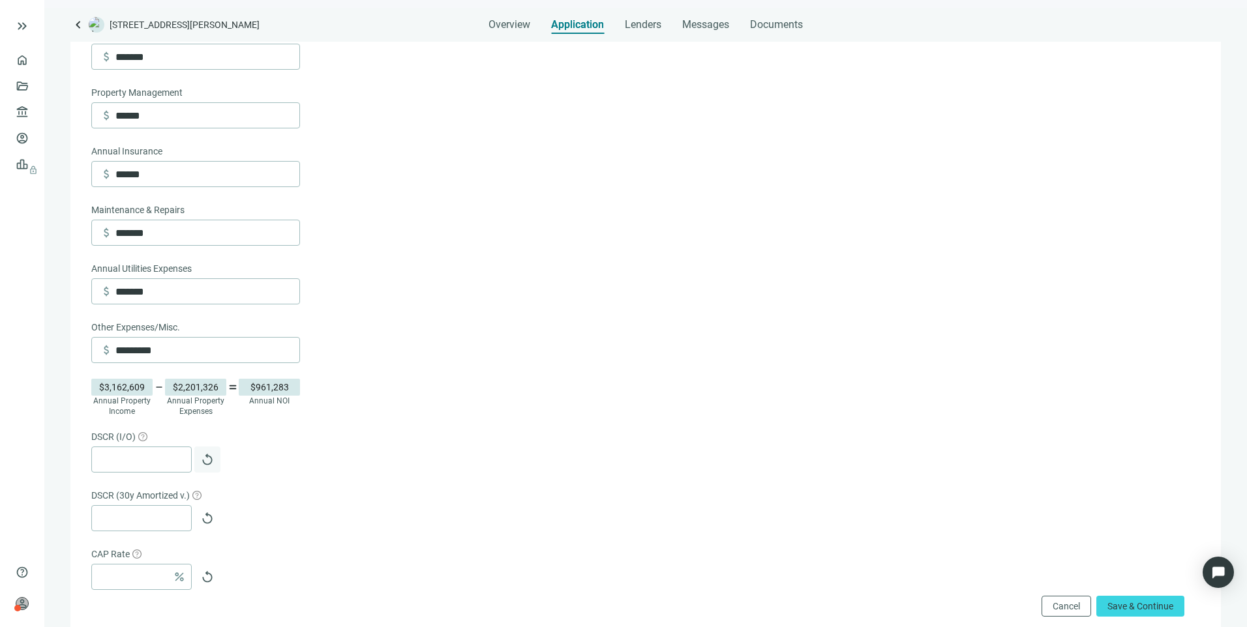
click at [200, 466] on button "replay" at bounding box center [207, 460] width 26 height 26
click at [208, 525] on span "replay" at bounding box center [207, 518] width 13 height 13
click at [210, 584] on span "replay" at bounding box center [207, 577] width 13 height 13
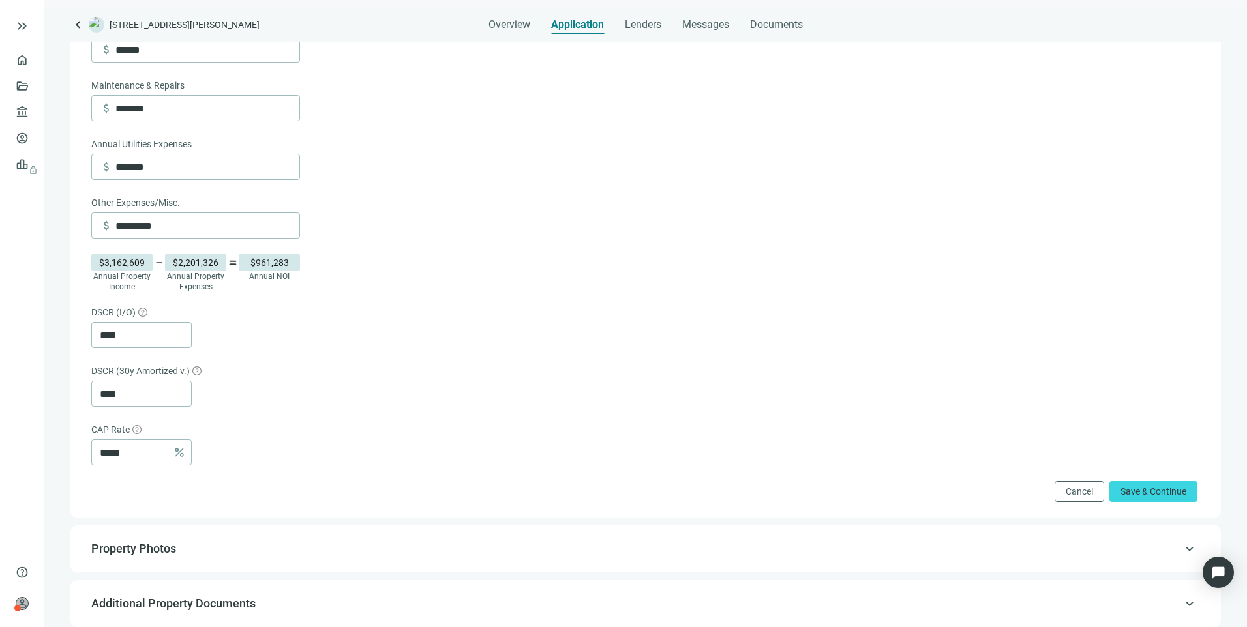
scroll to position [539, 0]
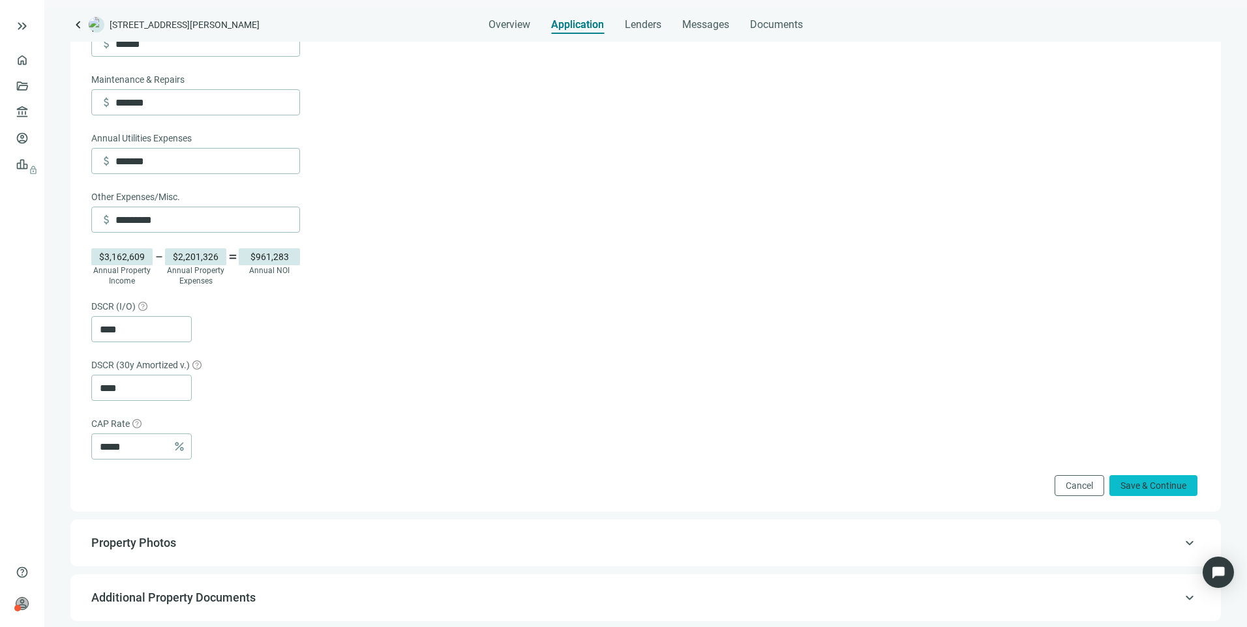
click at [1154, 491] on span "Save & Continue" at bounding box center [1153, 486] width 66 height 10
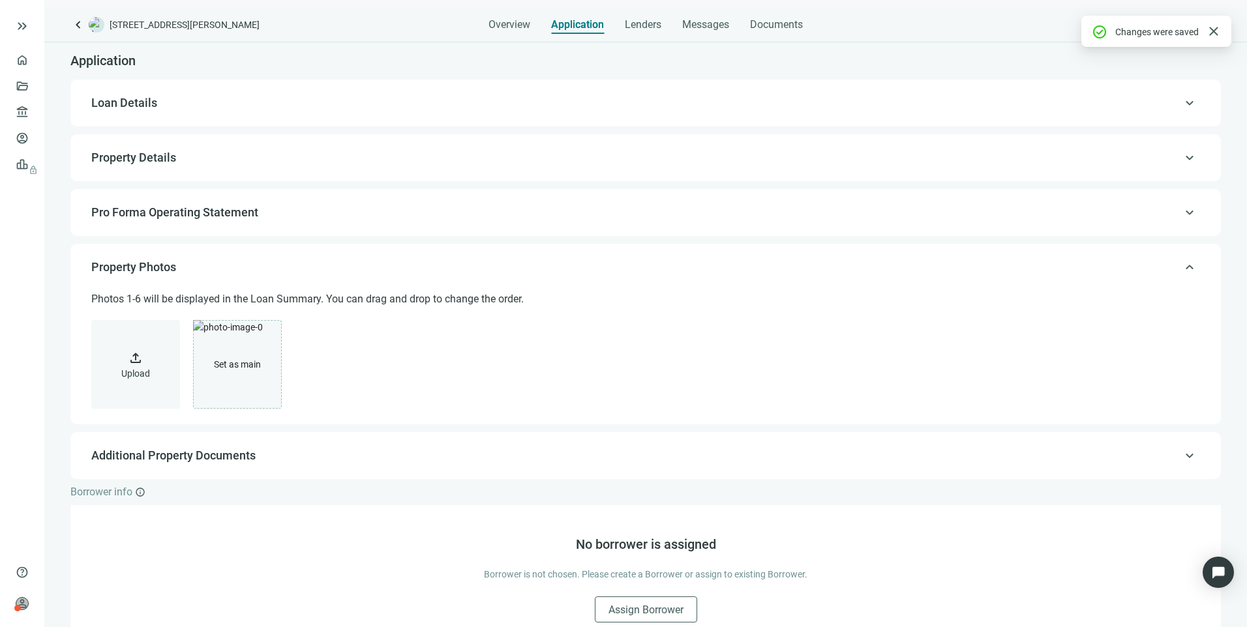
click at [149, 164] on span "Property Details" at bounding box center [133, 158] width 85 height 14
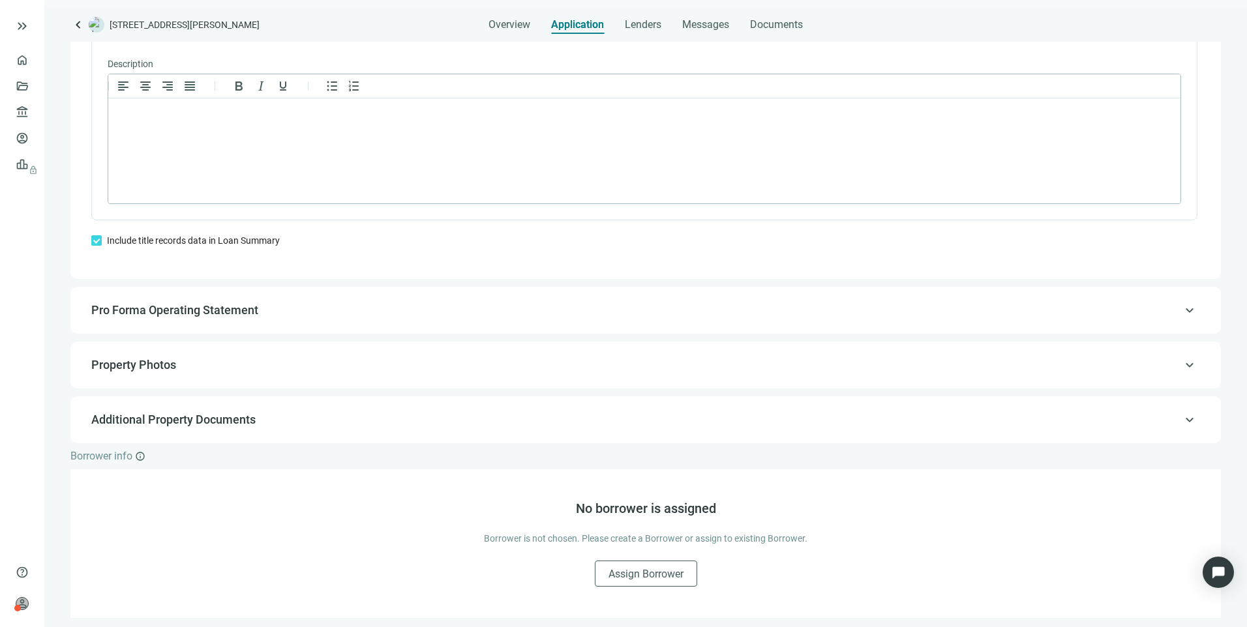
scroll to position [985, 0]
click at [170, 316] on span "Pro Forma Operating Statement" at bounding box center [174, 309] width 167 height 14
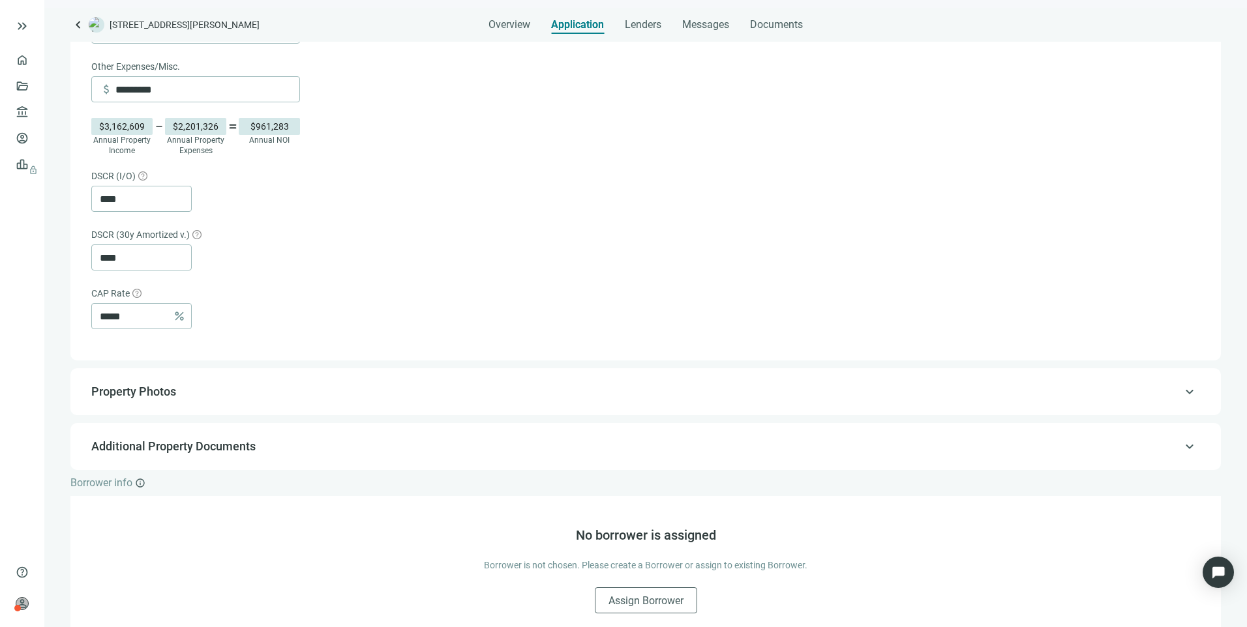
click at [142, 391] on span "Property Photos" at bounding box center [644, 392] width 1106 height 16
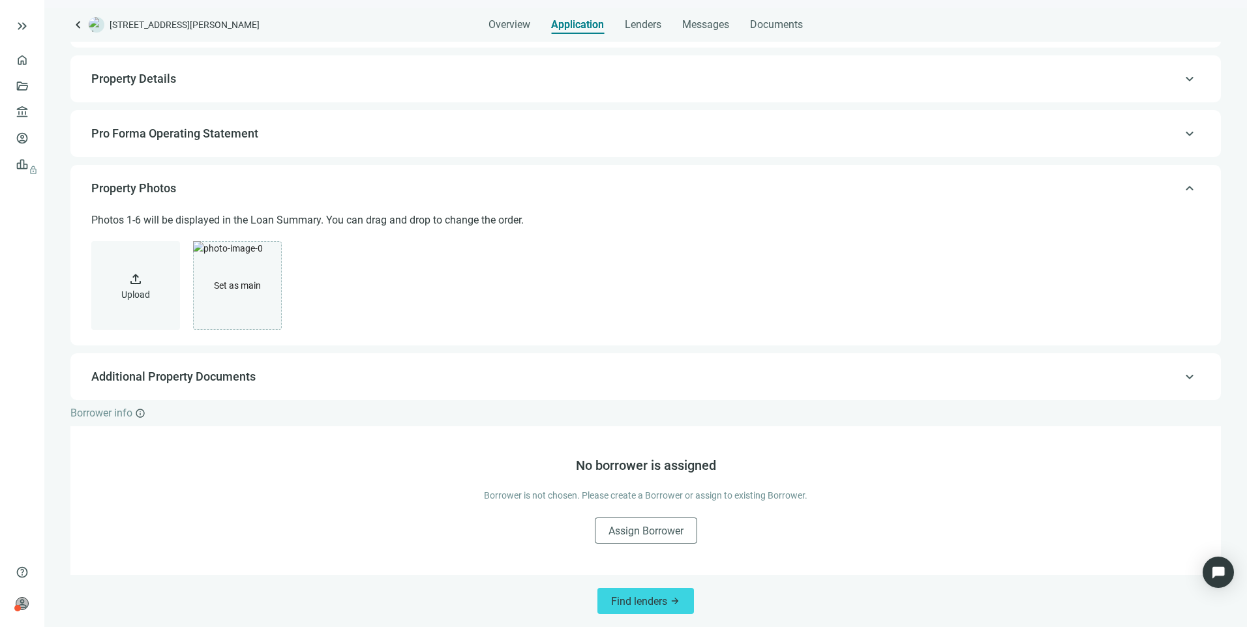
scroll to position [80, 0]
click at [231, 378] on span "Additional Property Documents" at bounding box center [173, 377] width 164 height 14
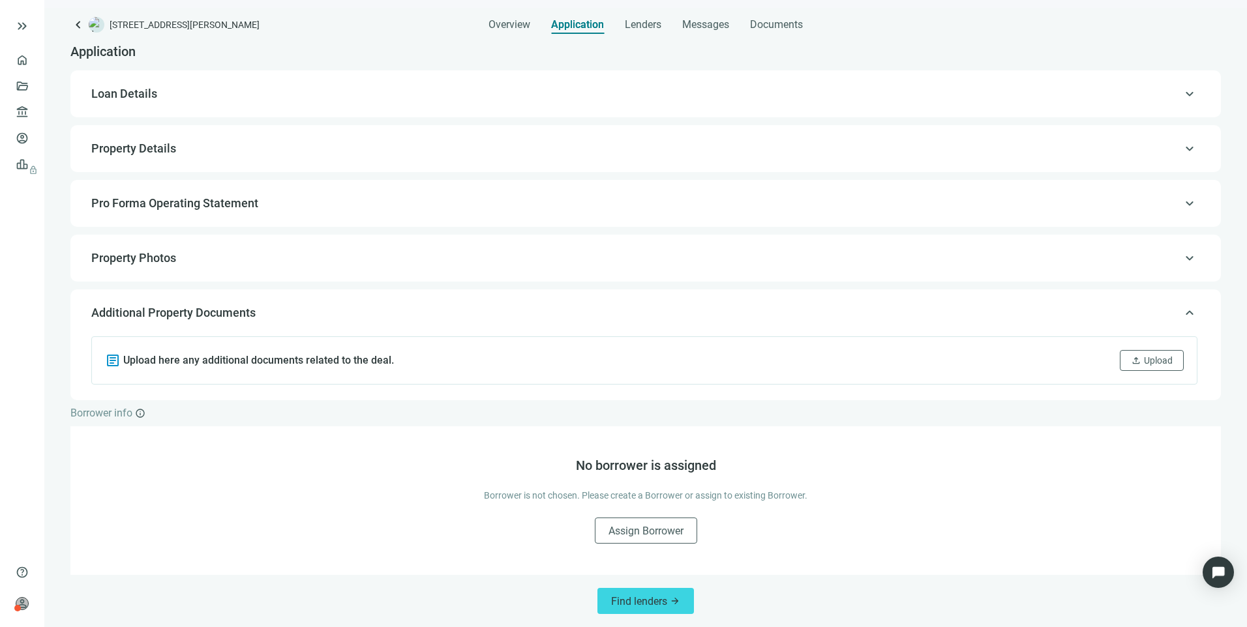
scroll to position [10, 0]
click at [174, 252] on span "Property Photos" at bounding box center [133, 258] width 85 height 14
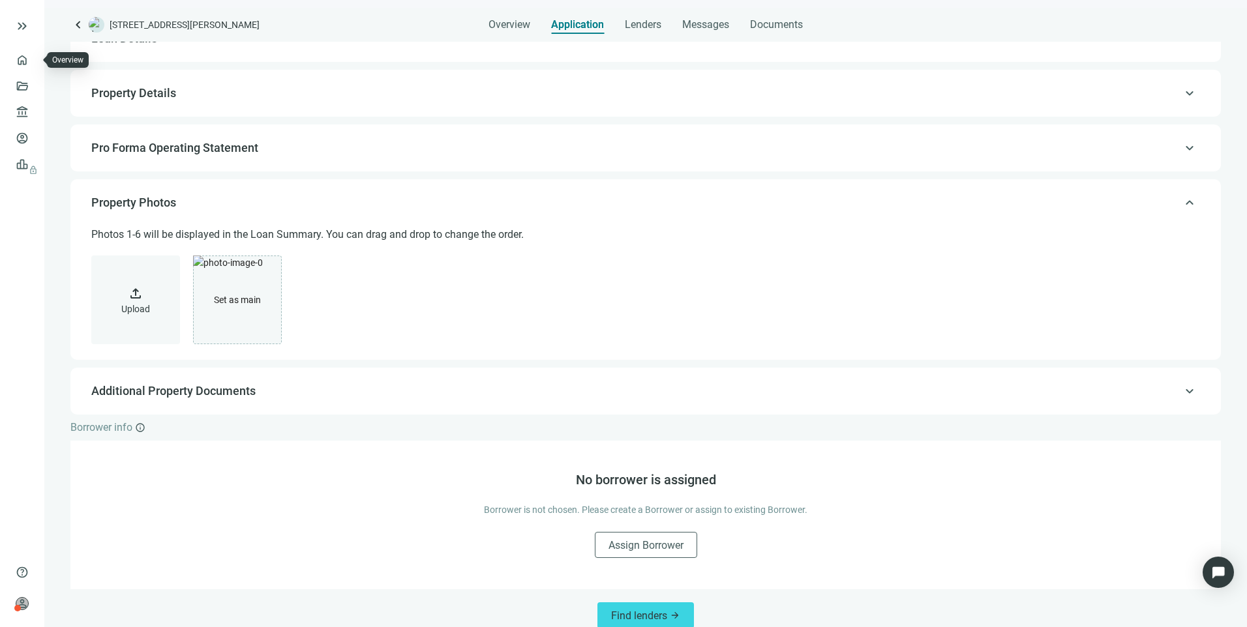
scroll to position [80, 0]
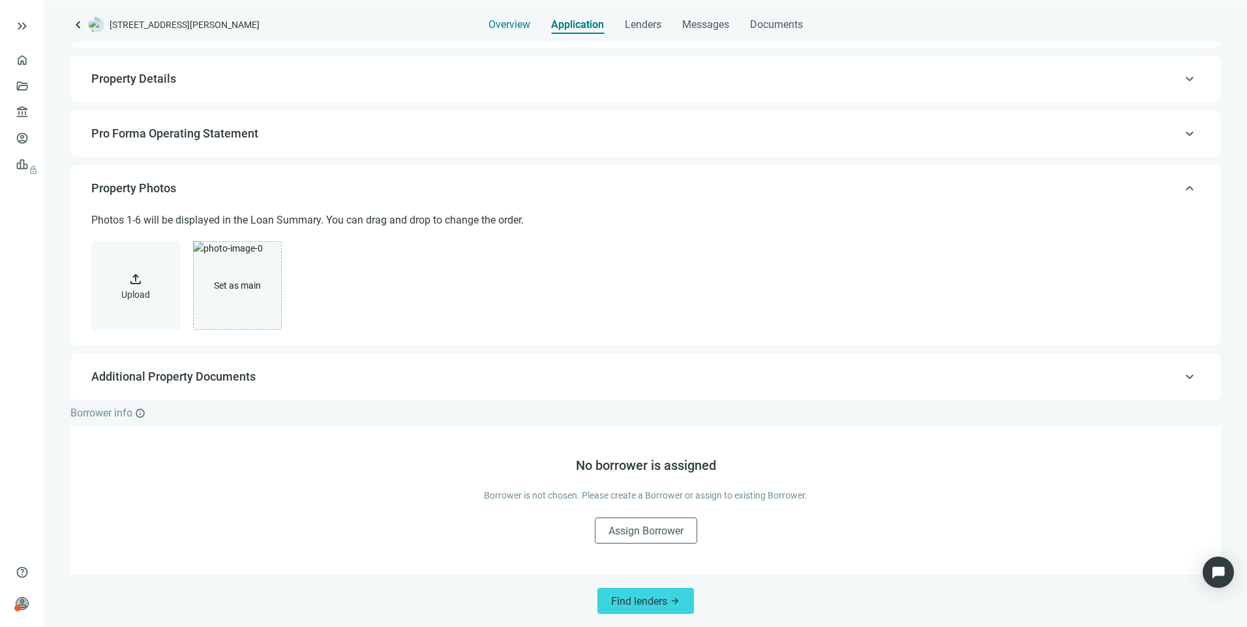
click at [503, 27] on span "Overview" at bounding box center [509, 24] width 42 height 13
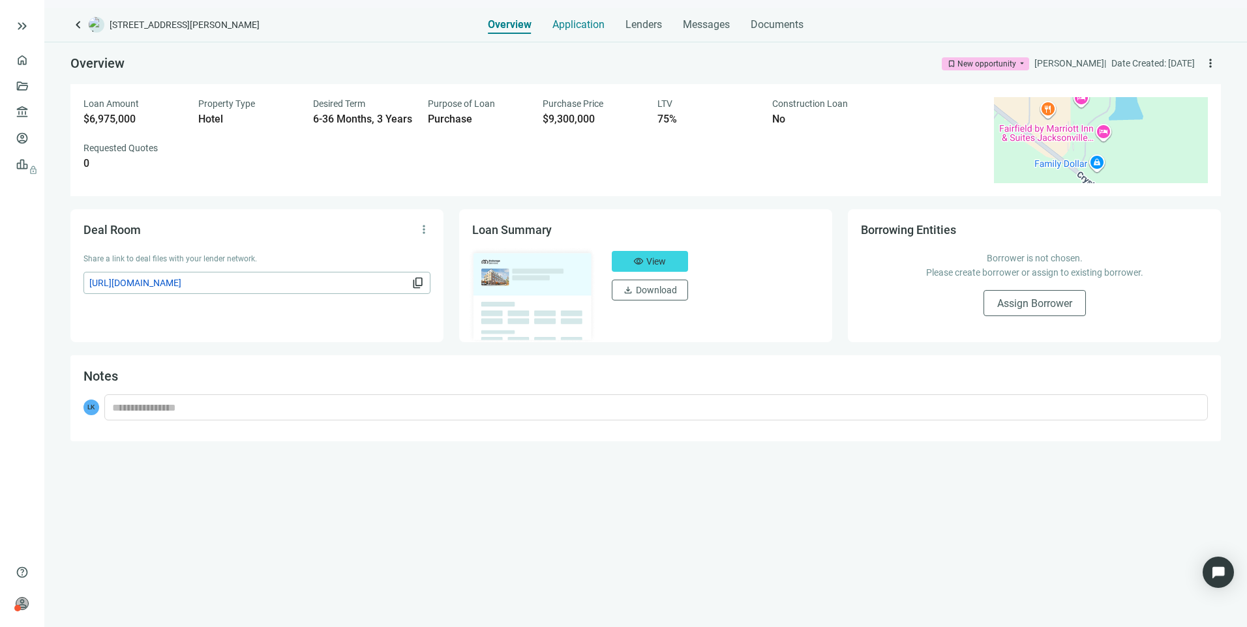
click at [579, 23] on span "Application" at bounding box center [578, 24] width 52 height 13
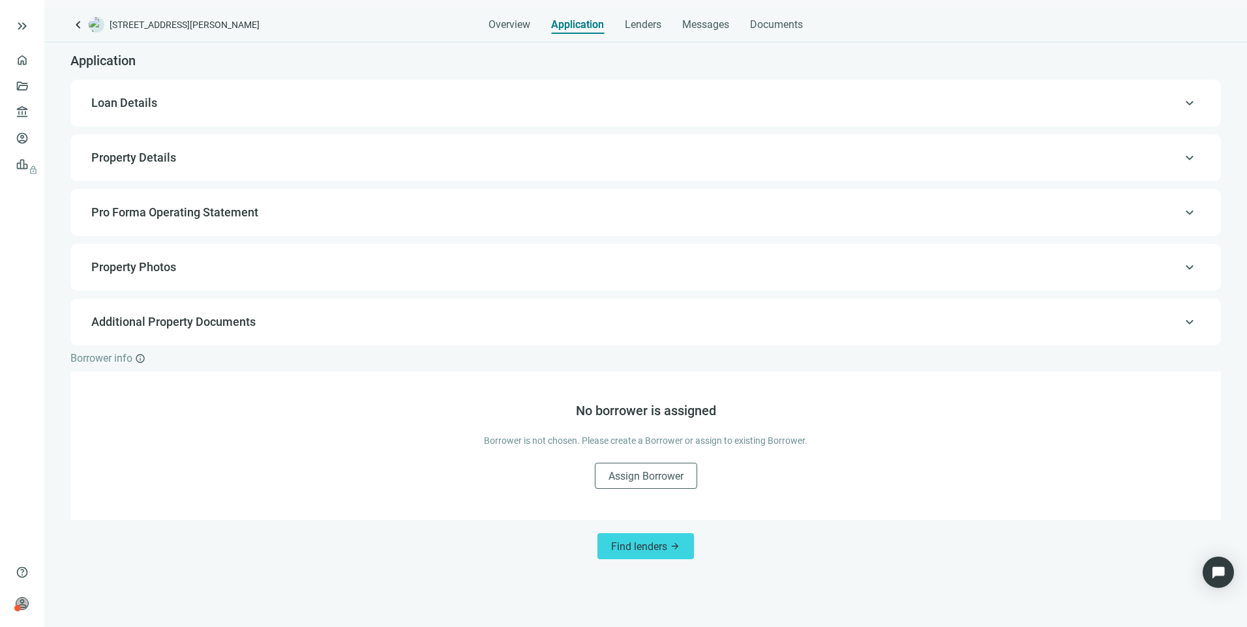
click at [135, 104] on span "Loan Details" at bounding box center [124, 103] width 66 height 14
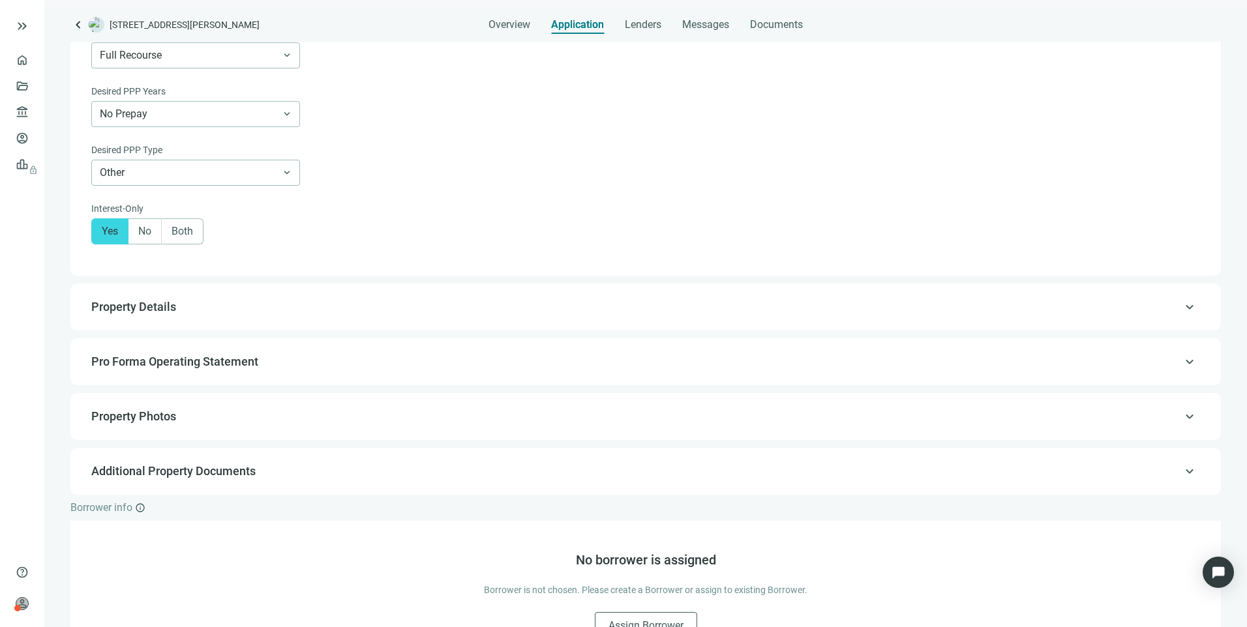
scroll to position [724, 0]
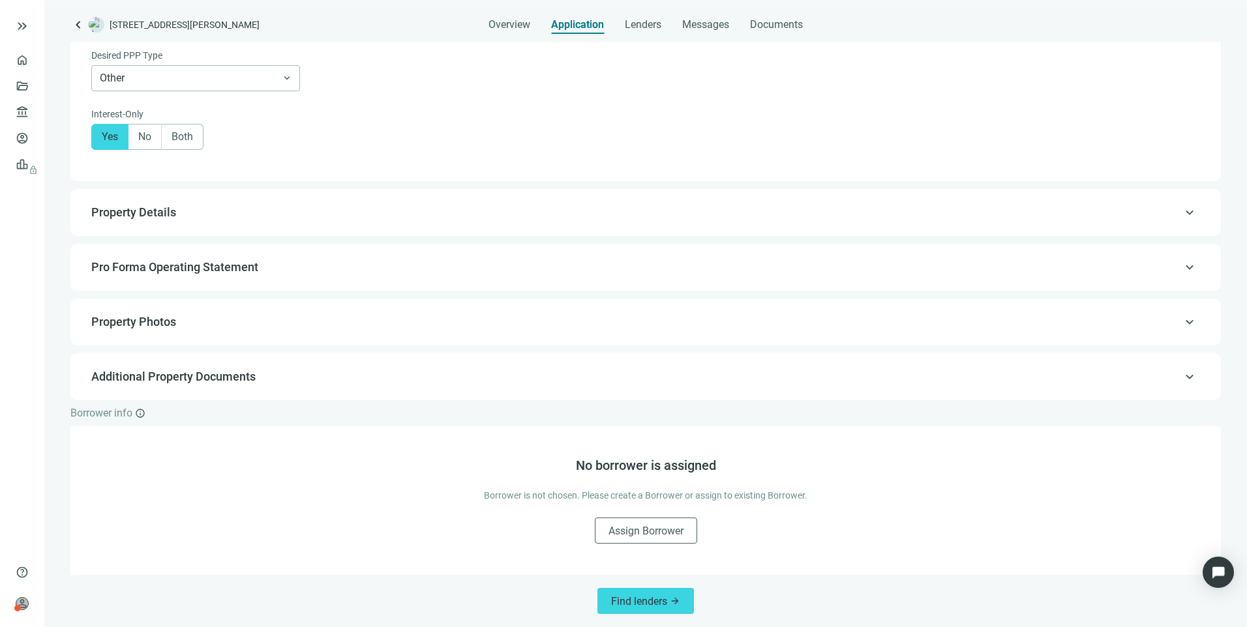
click at [129, 209] on span "Property Details" at bounding box center [133, 212] width 85 height 14
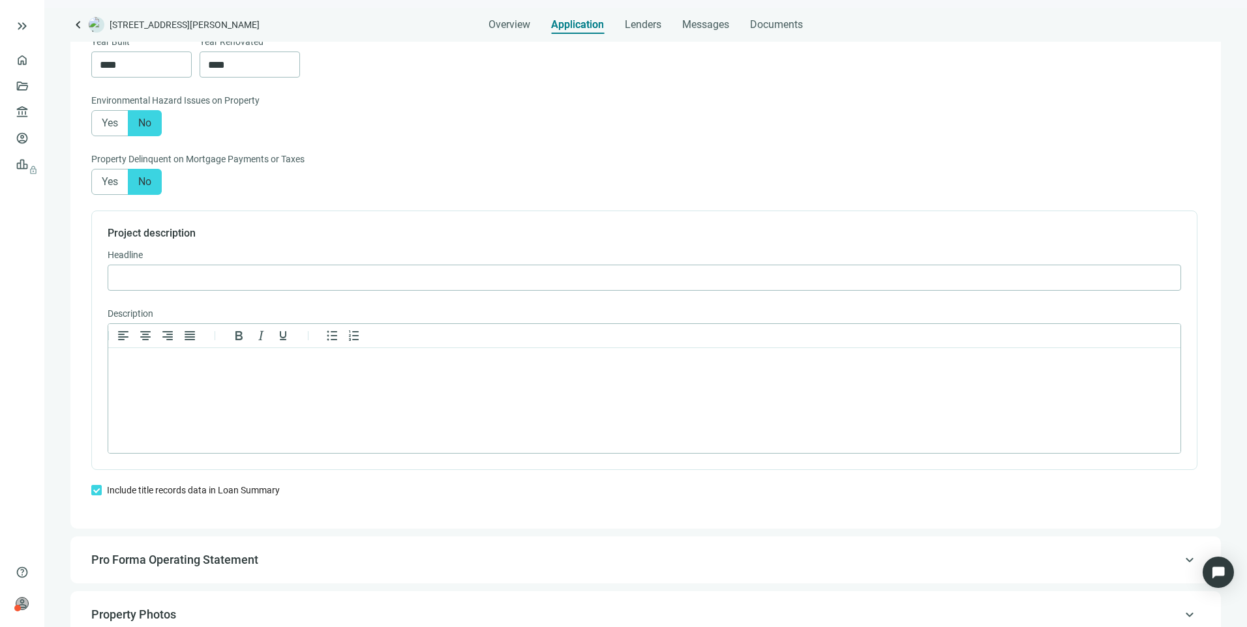
scroll to position [941, 0]
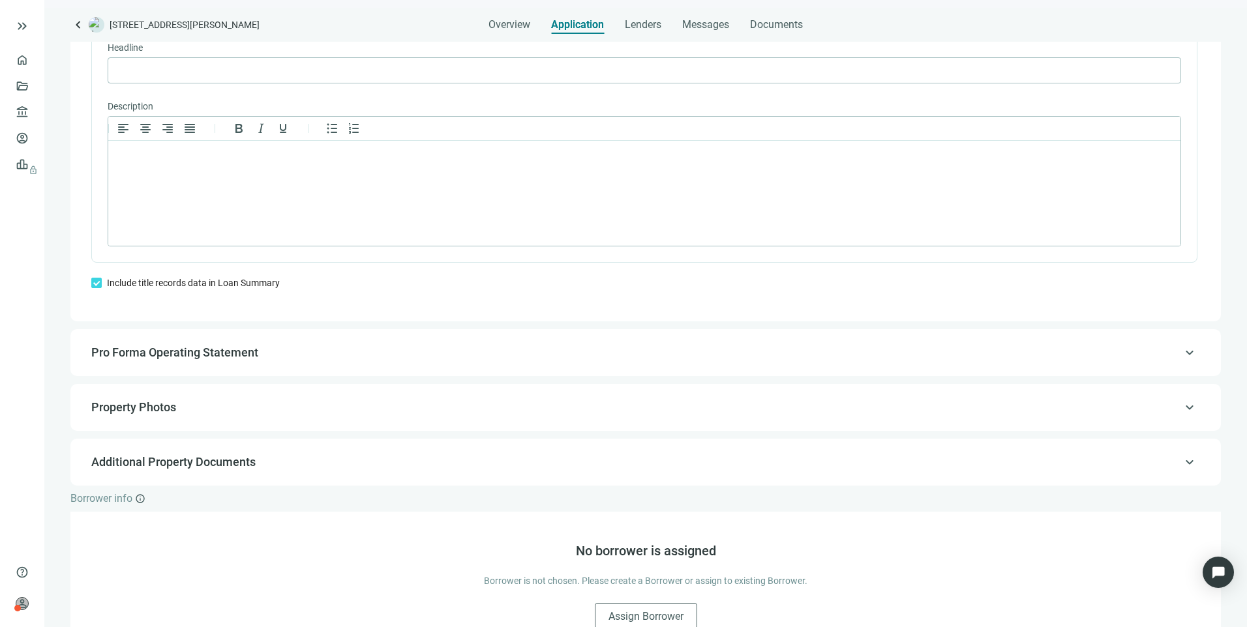
click at [178, 359] on span "Pro Forma Operating Statement" at bounding box center [174, 353] width 167 height 14
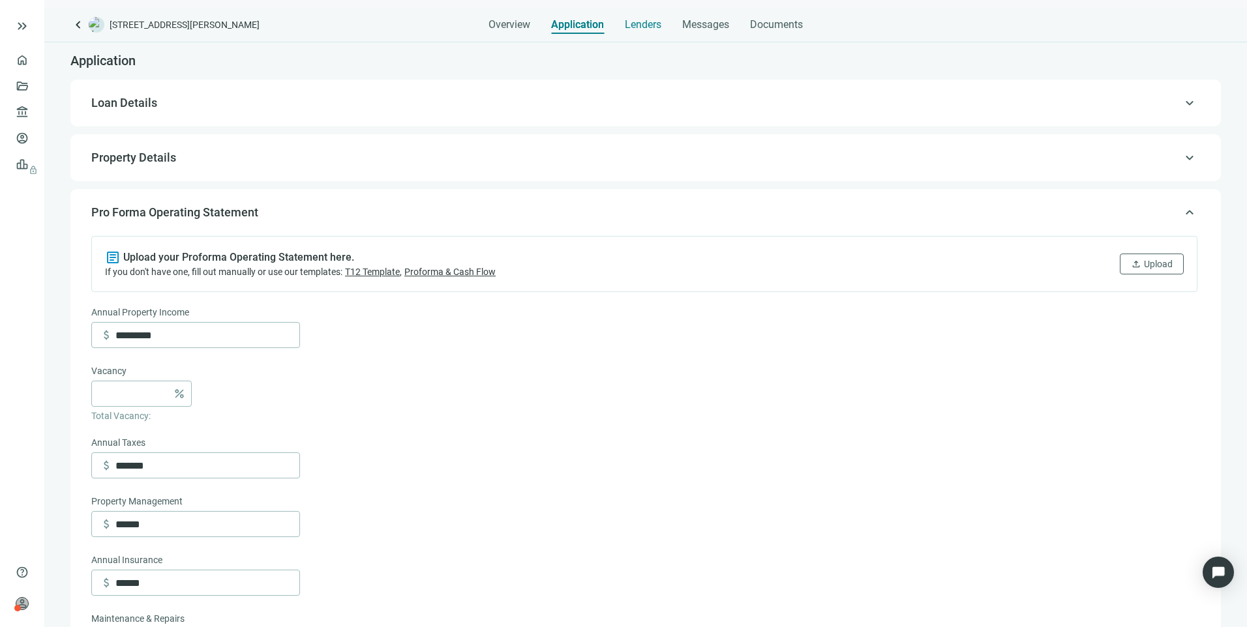
click at [656, 28] on span "Lenders" at bounding box center [643, 24] width 37 height 13
